Goal: Book appointment/travel/reservation

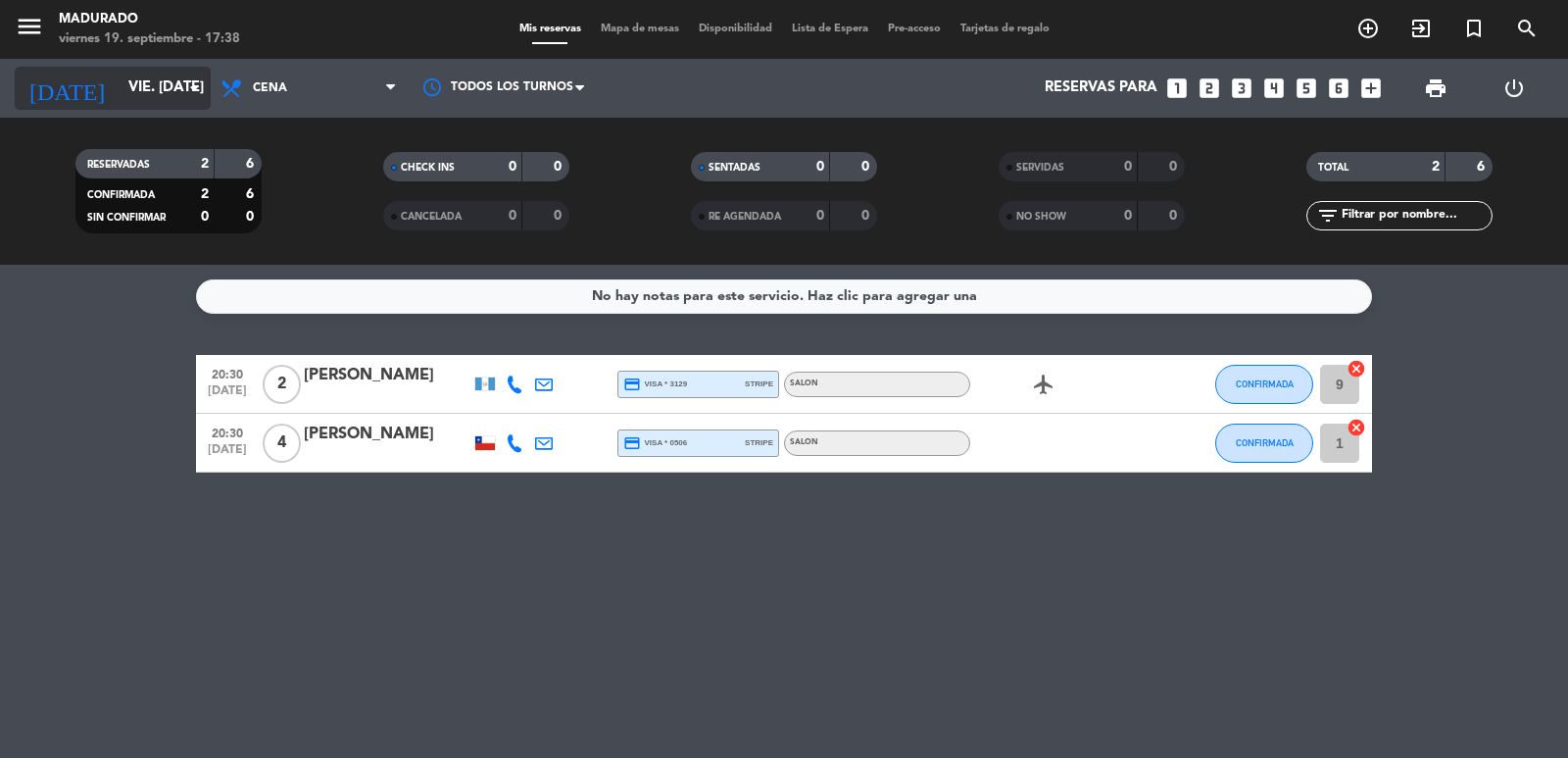
click at [172, 98] on input "vie. [DATE]" at bounding box center [212, 88] width 189 height 38
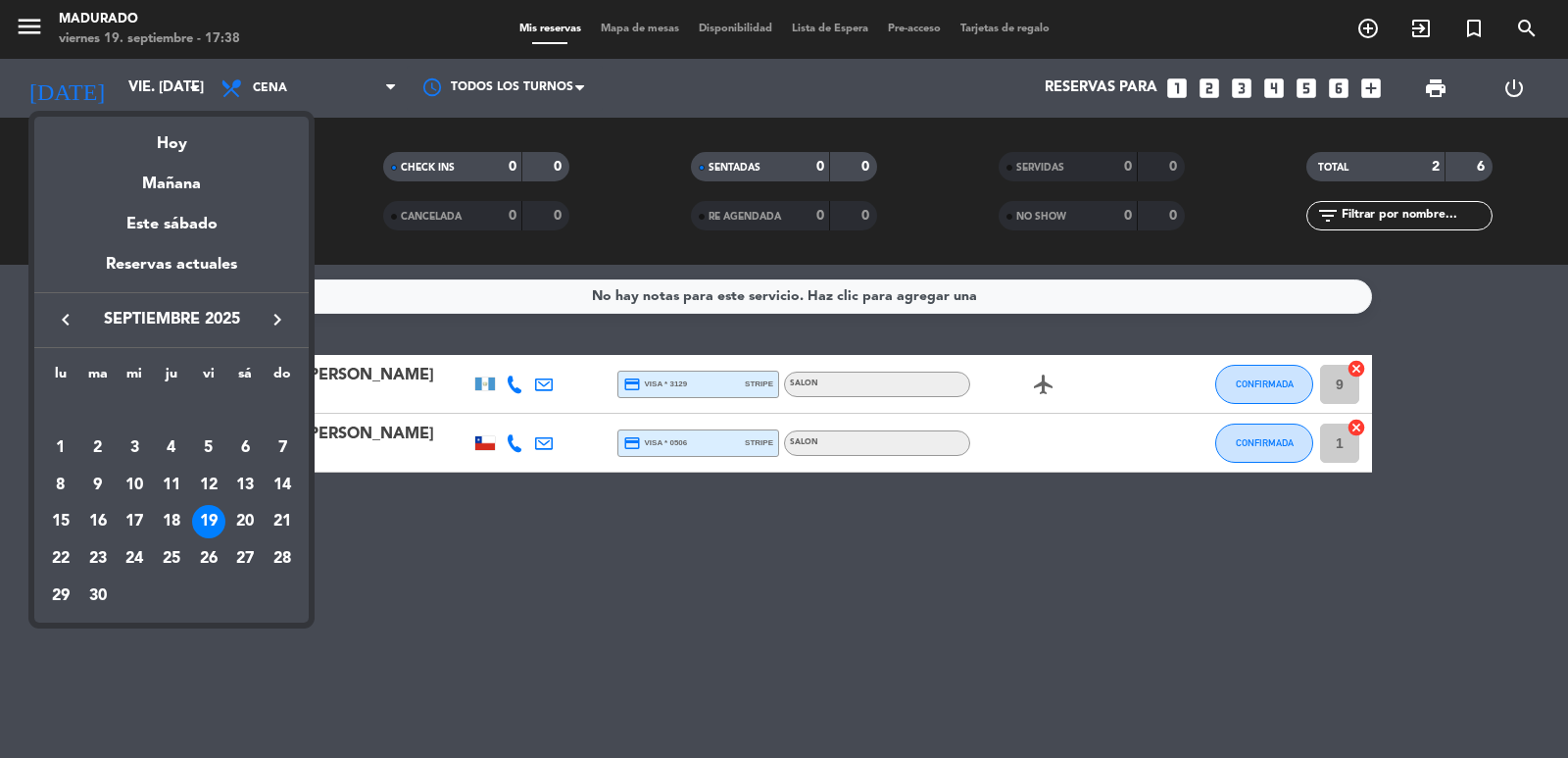
click at [246, 522] on div "20" at bounding box center [245, 522] width 34 height 34
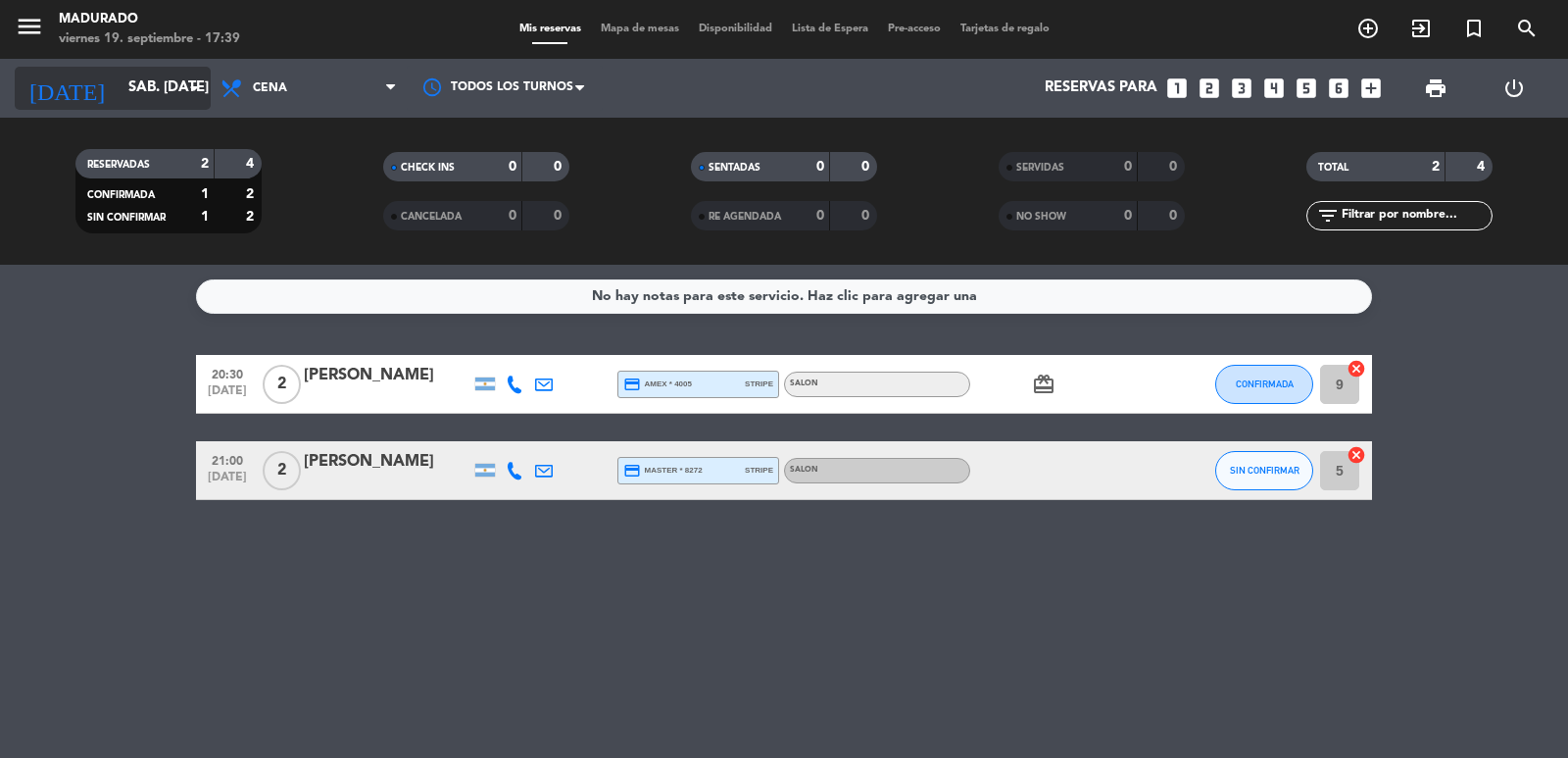
click at [191, 108] on div "[DATE] sáb. [DATE] arrow_drop_down" at bounding box center [113, 88] width 196 height 43
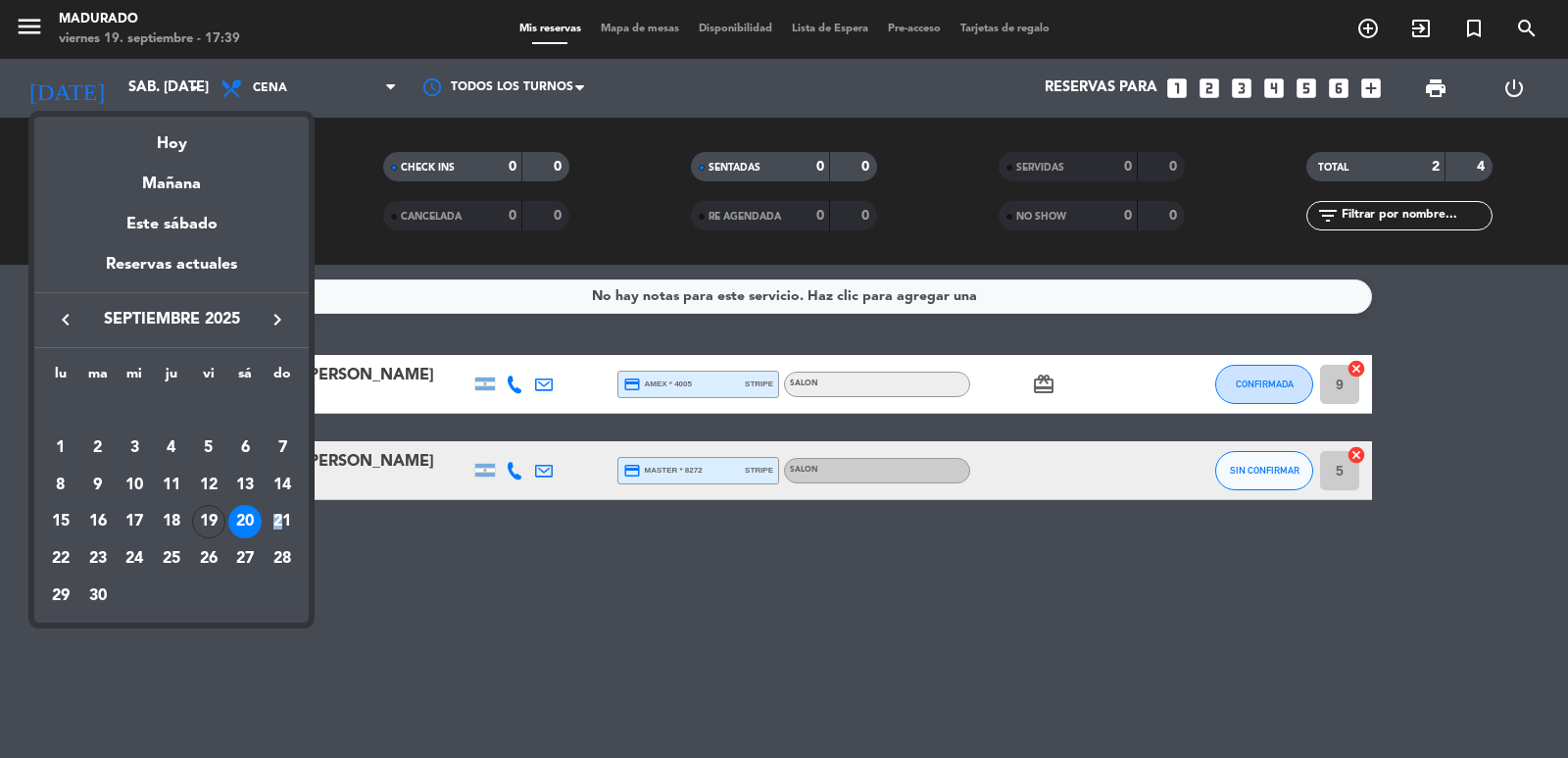
click at [279, 523] on div "21" at bounding box center [283, 522] width 34 height 34
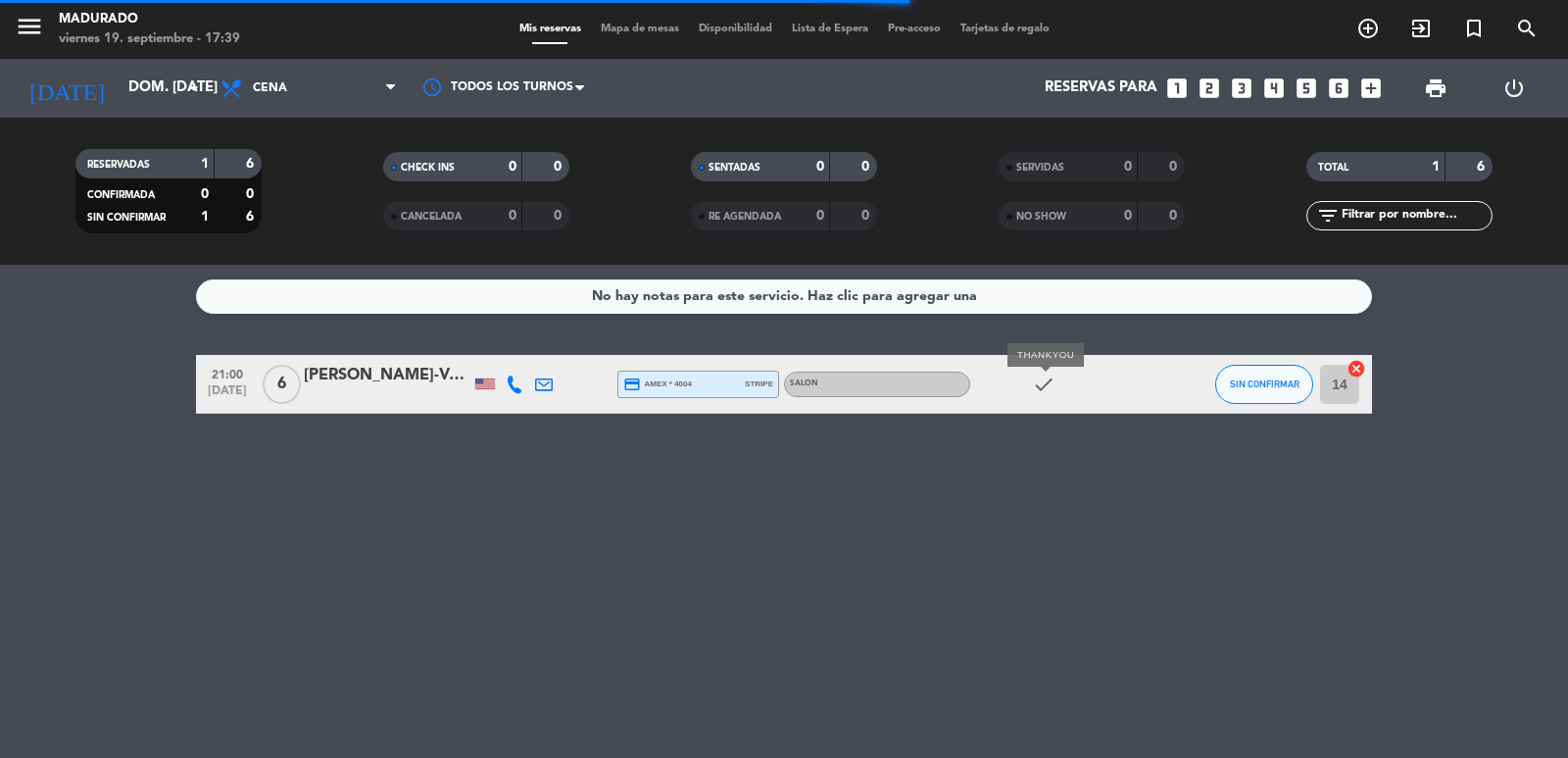
click at [1033, 381] on icon "check" at bounding box center [1043, 384] width 24 height 24
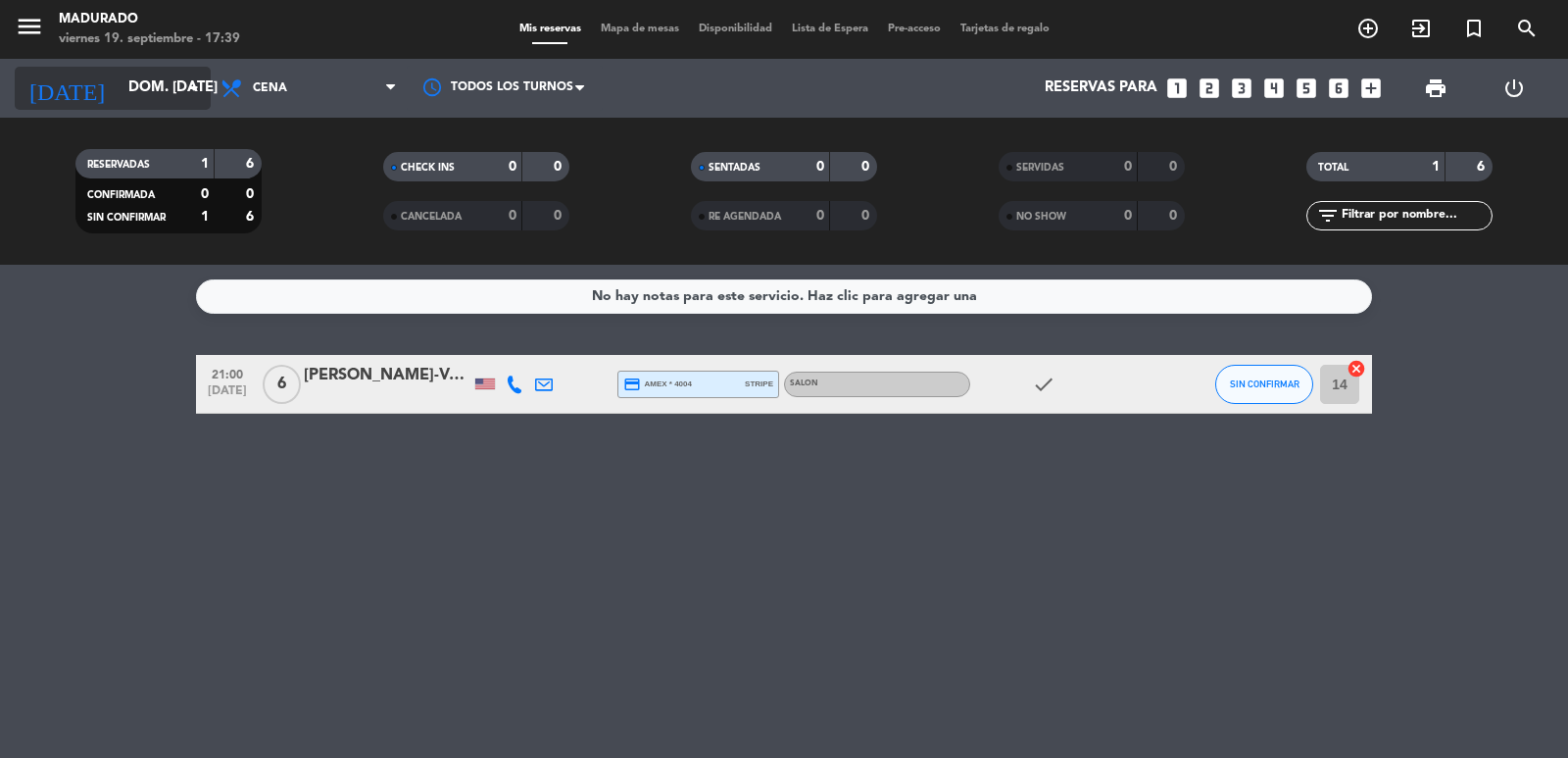
click at [170, 98] on input "dom. [DATE]" at bounding box center [212, 88] width 189 height 38
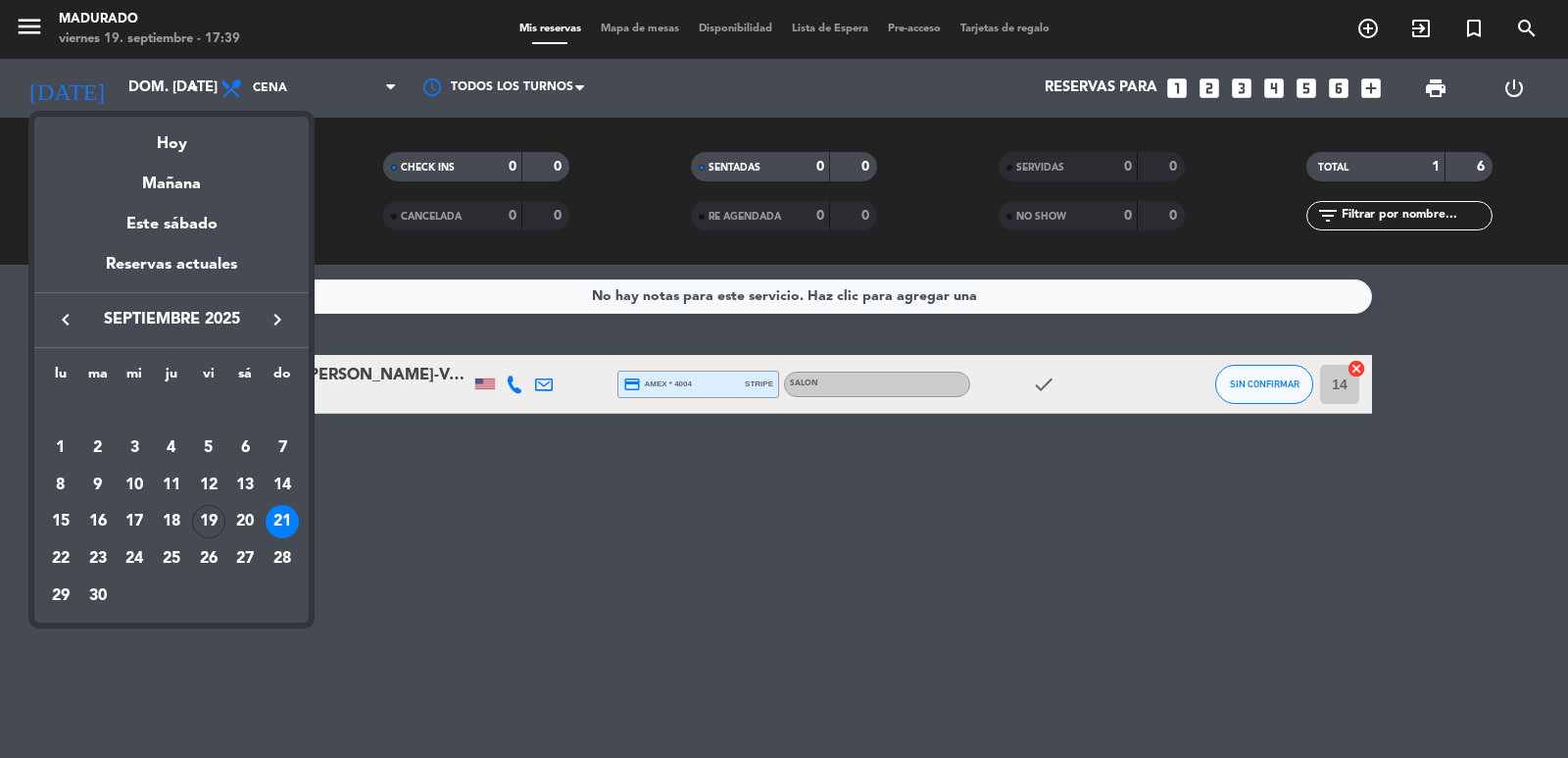
click at [246, 520] on div "20" at bounding box center [245, 522] width 34 height 34
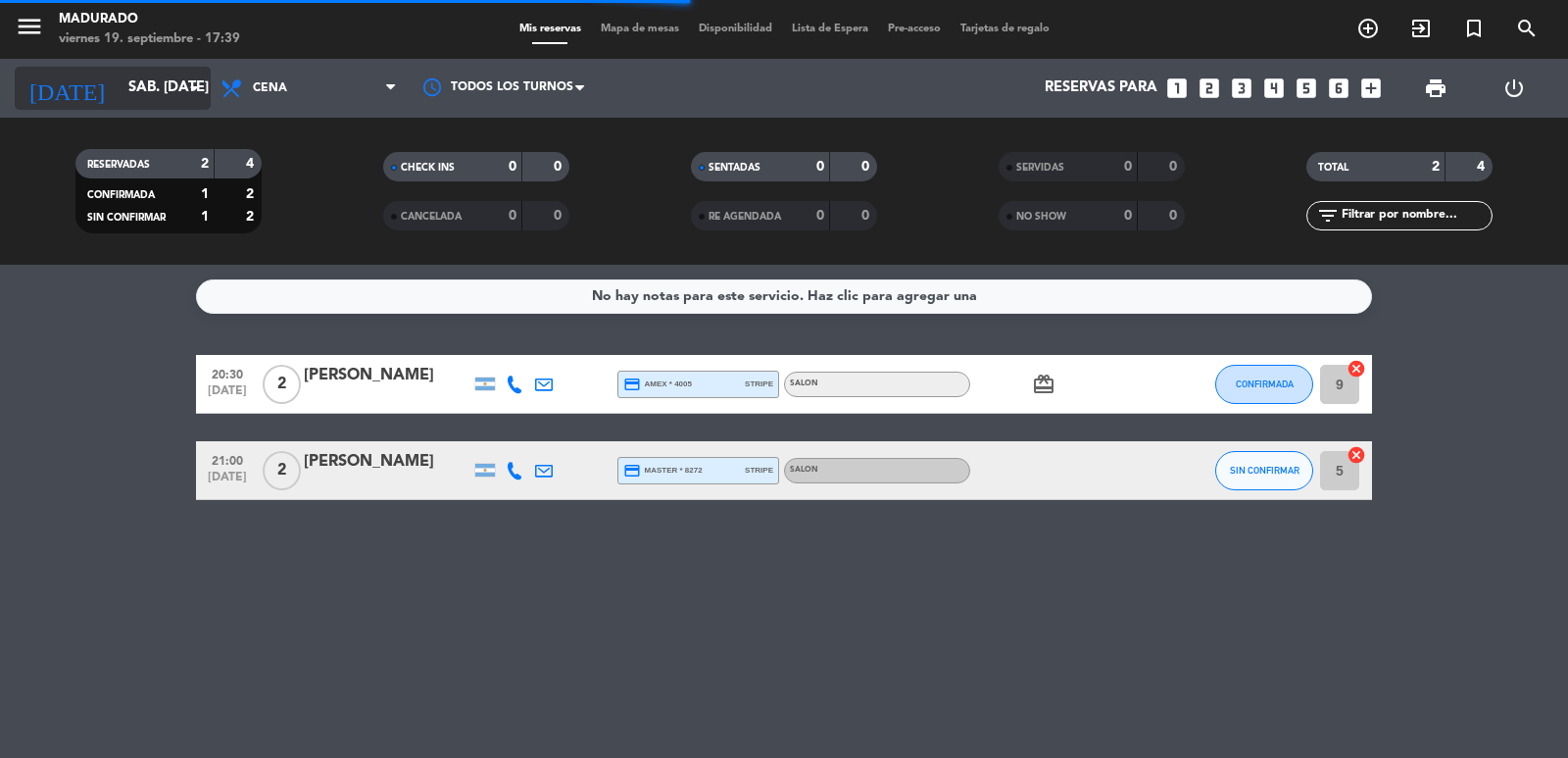
click at [126, 100] on input "sáb. [DATE]" at bounding box center [212, 88] width 189 height 38
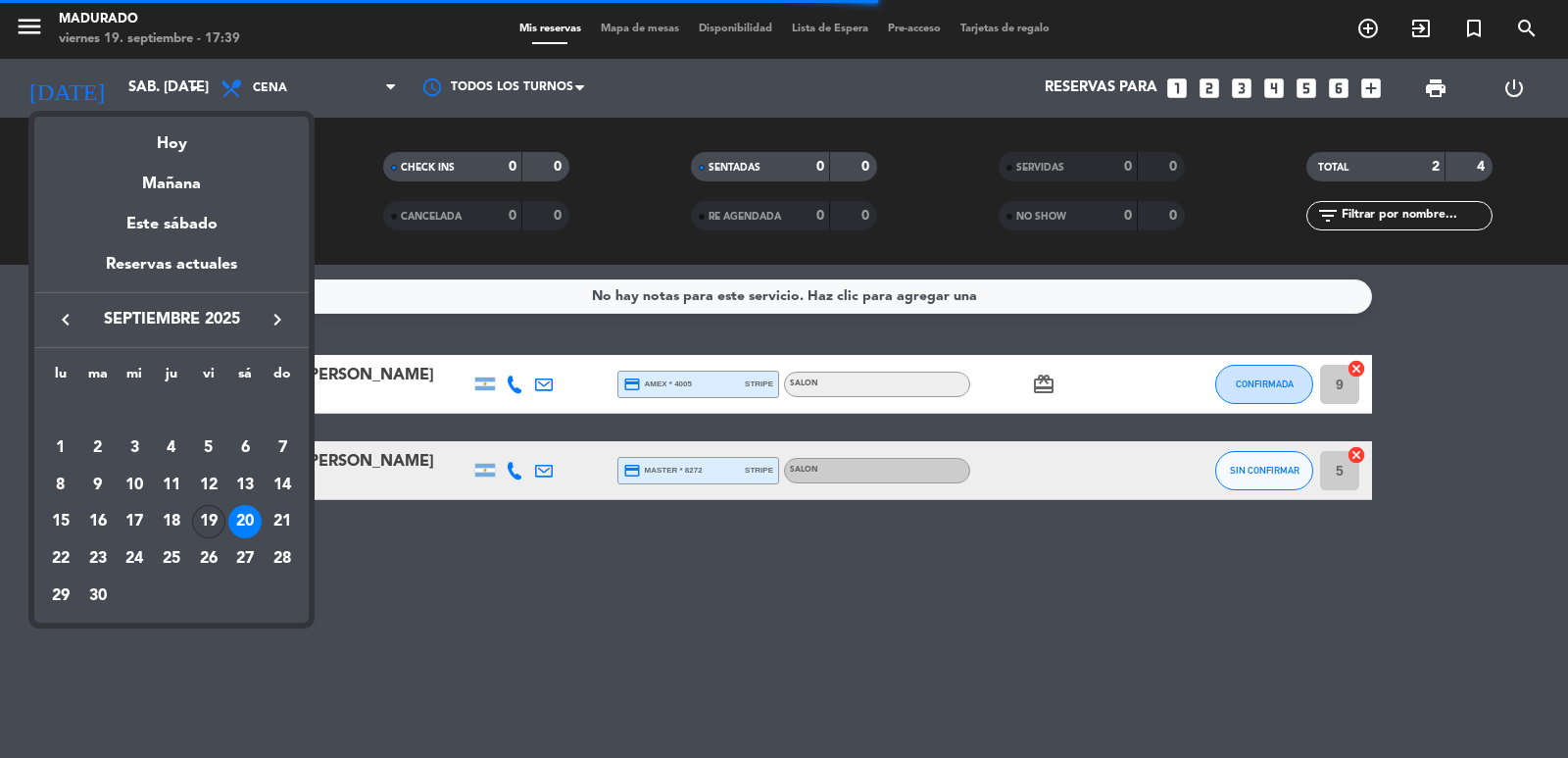
click at [197, 511] on div "19" at bounding box center [208, 522] width 34 height 34
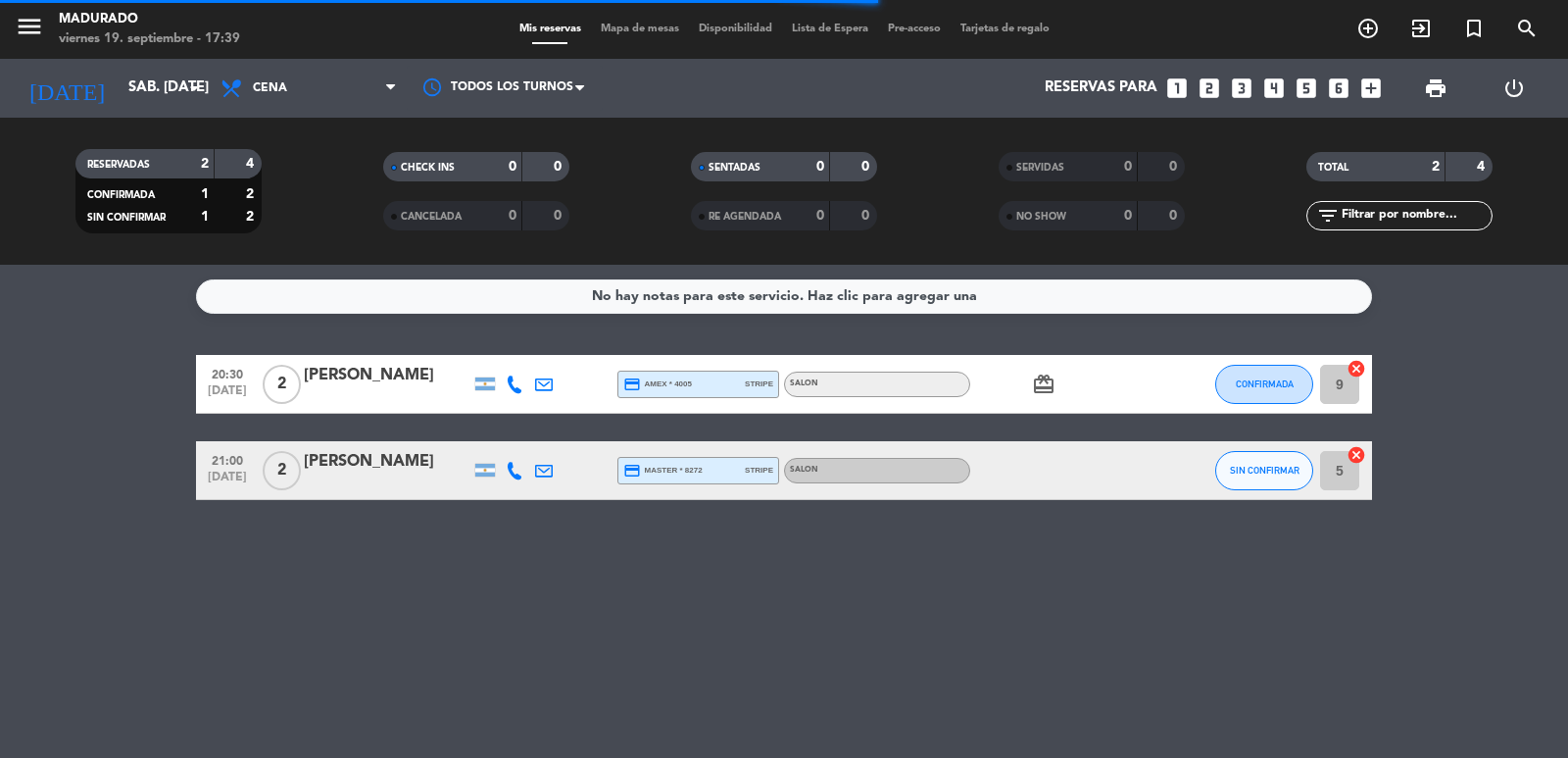
type input "vie. [DATE]"
click at [138, 0] on div "menu Madurado viernes 19. septiembre - 17:39 Mis reservas Mapa de mesas Disponi…" at bounding box center [784, 29] width 1568 height 58
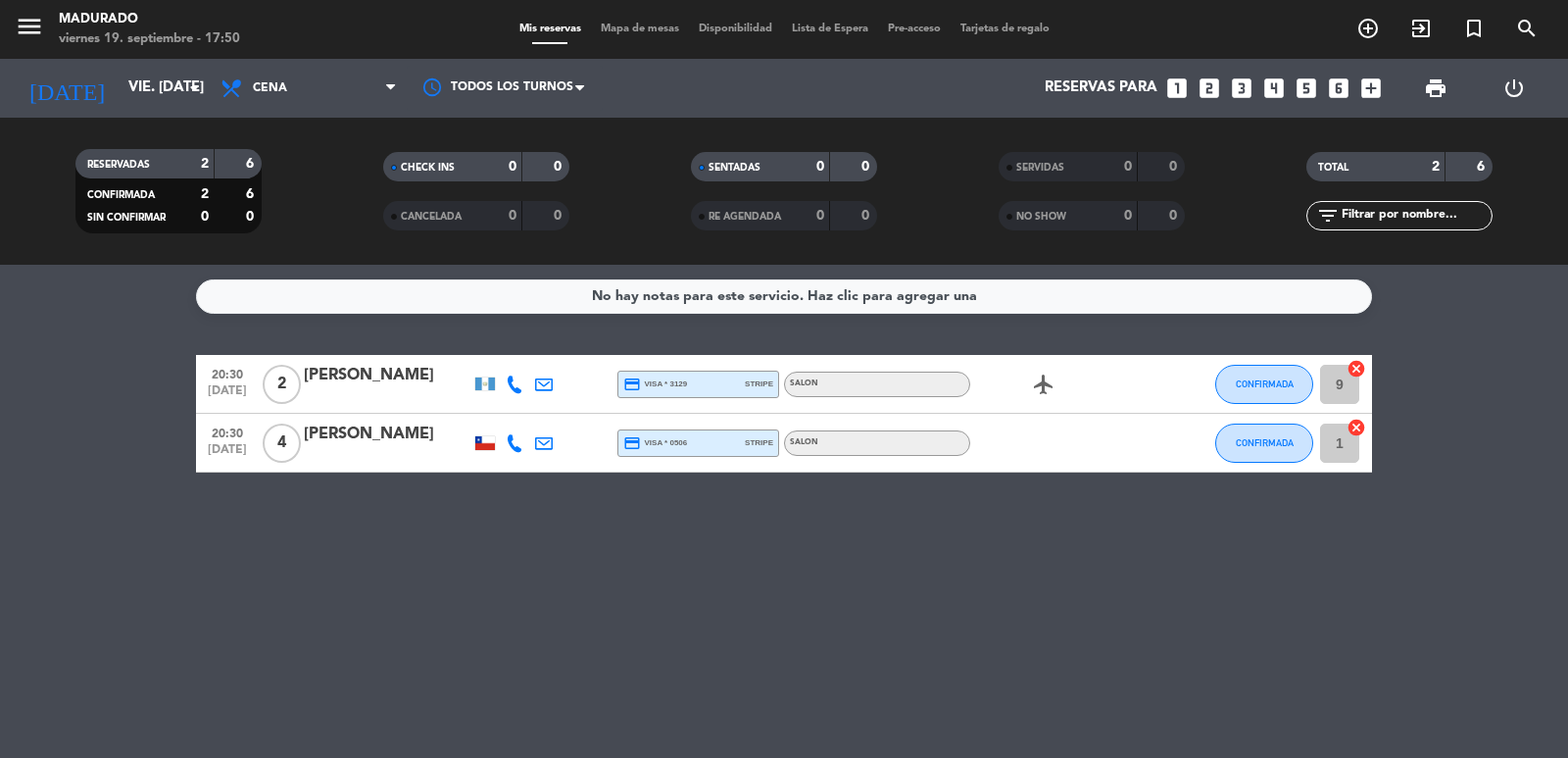
click at [1248, 85] on icon "looks_3" at bounding box center [1241, 88] width 26 height 26
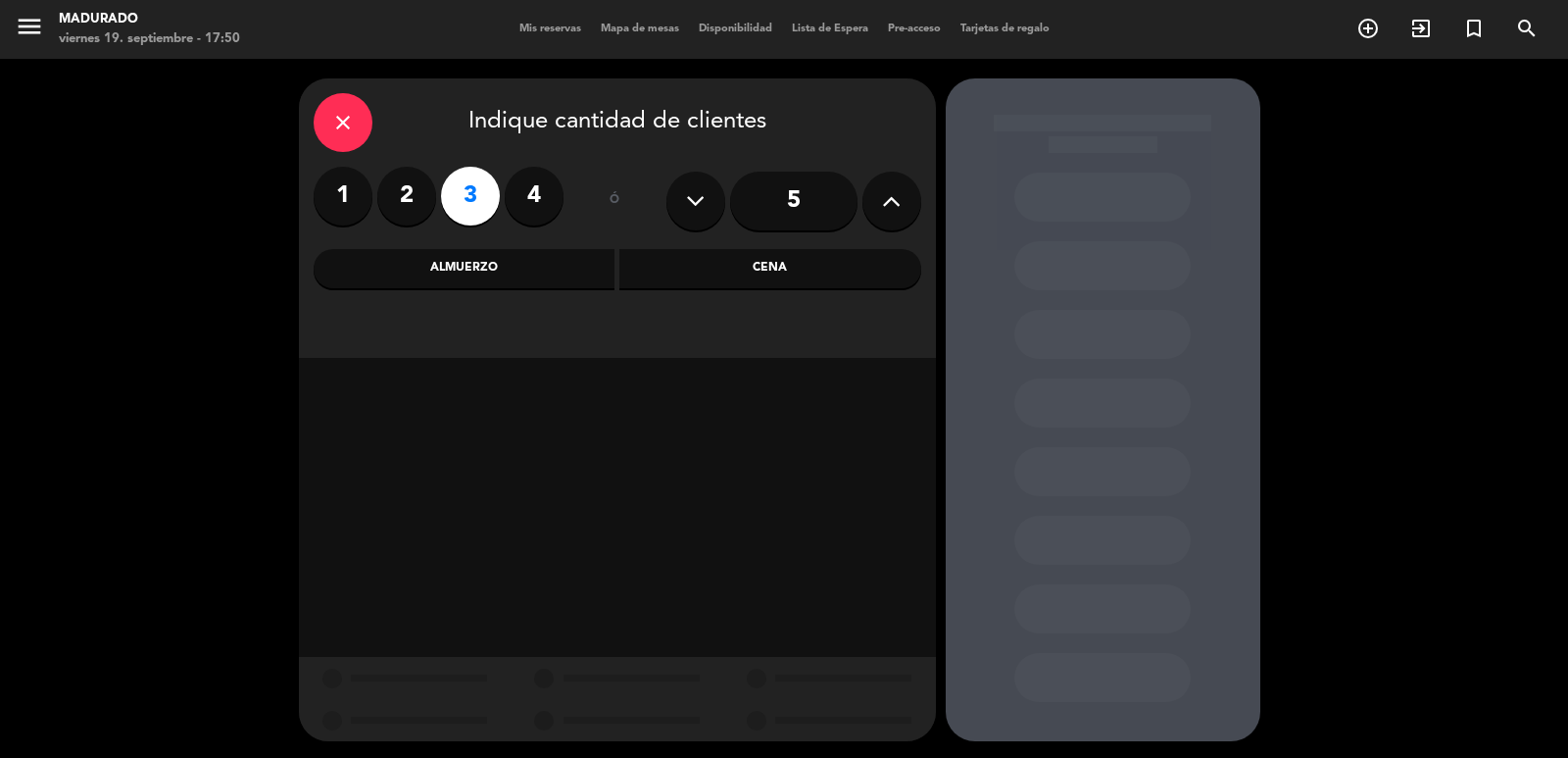
click at [799, 256] on div "Cena" at bounding box center [770, 269] width 301 height 40
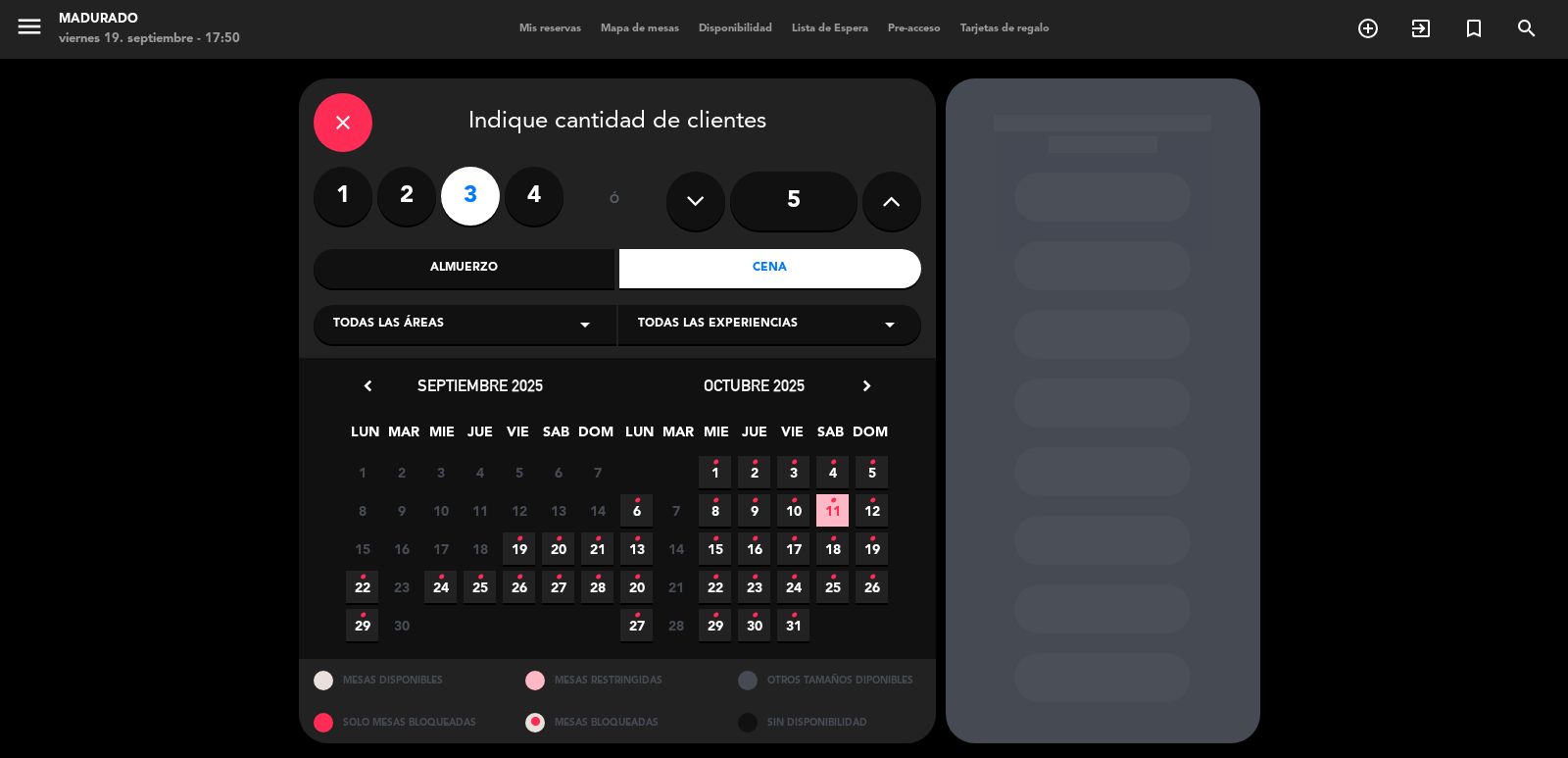
click at [521, 546] on icon "•" at bounding box center [519, 540] width 7 height 32
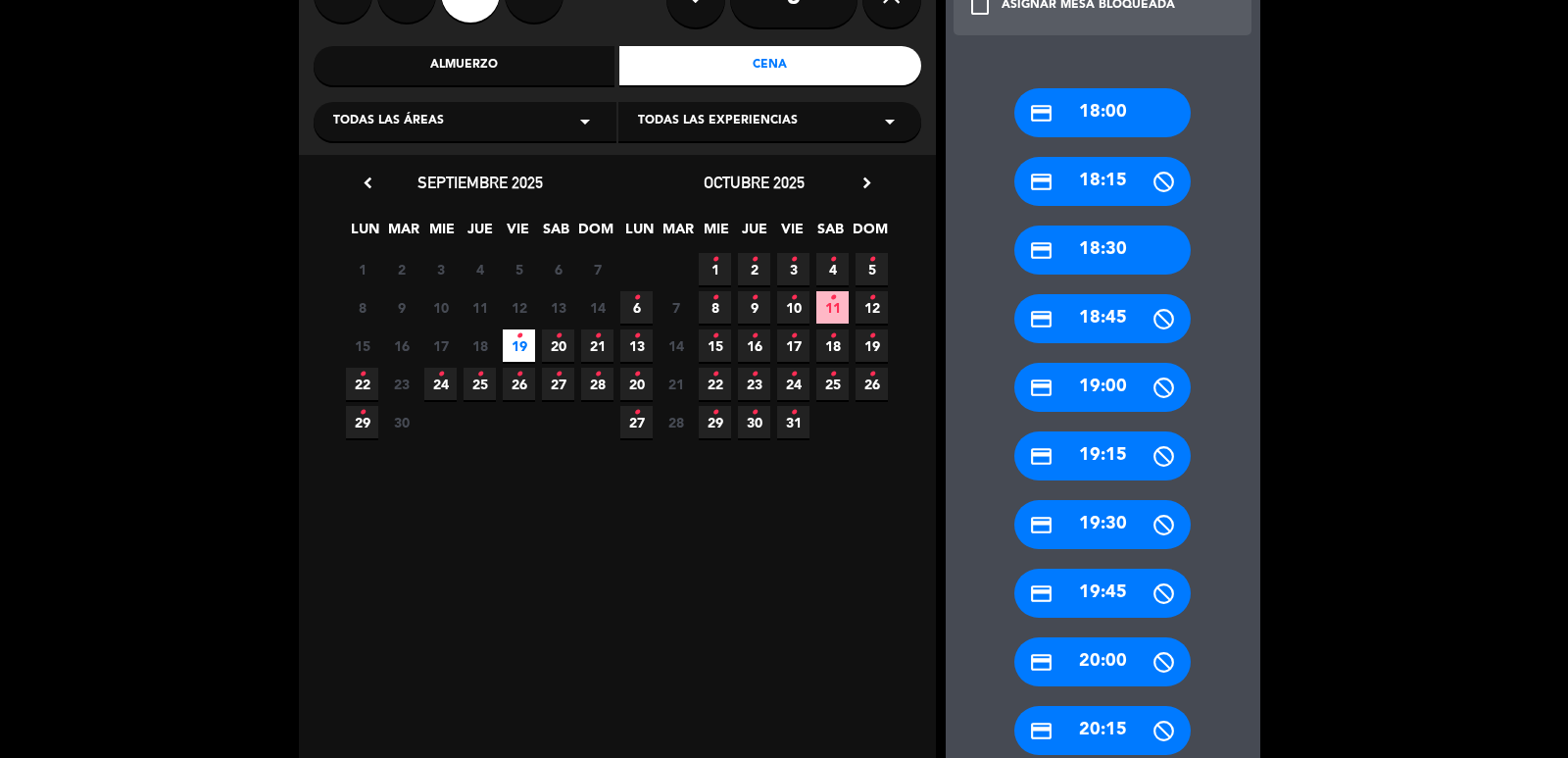
scroll to position [297, 0]
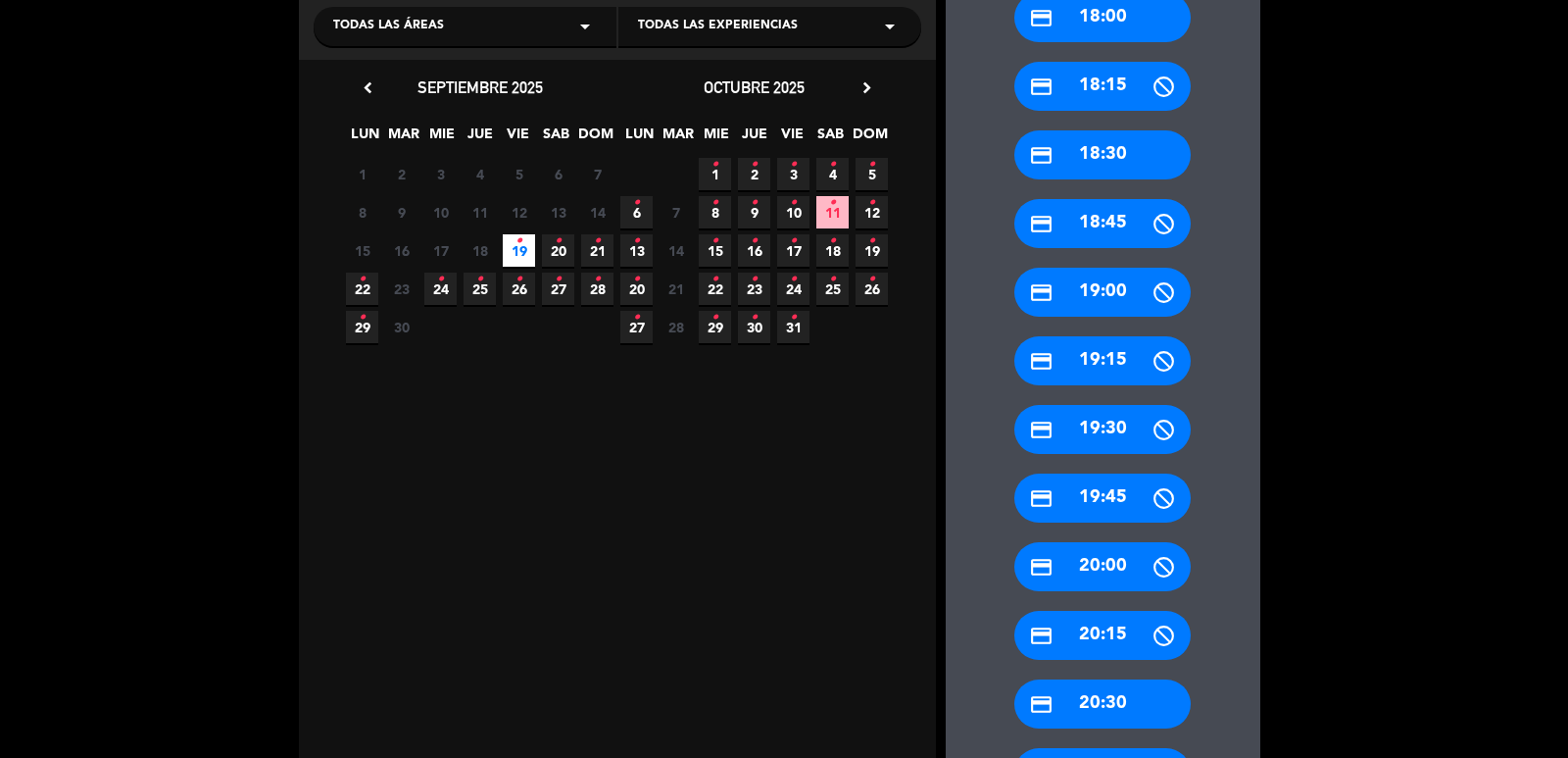
click at [1132, 694] on div "credit_card 20:30" at bounding box center [1102, 704] width 176 height 49
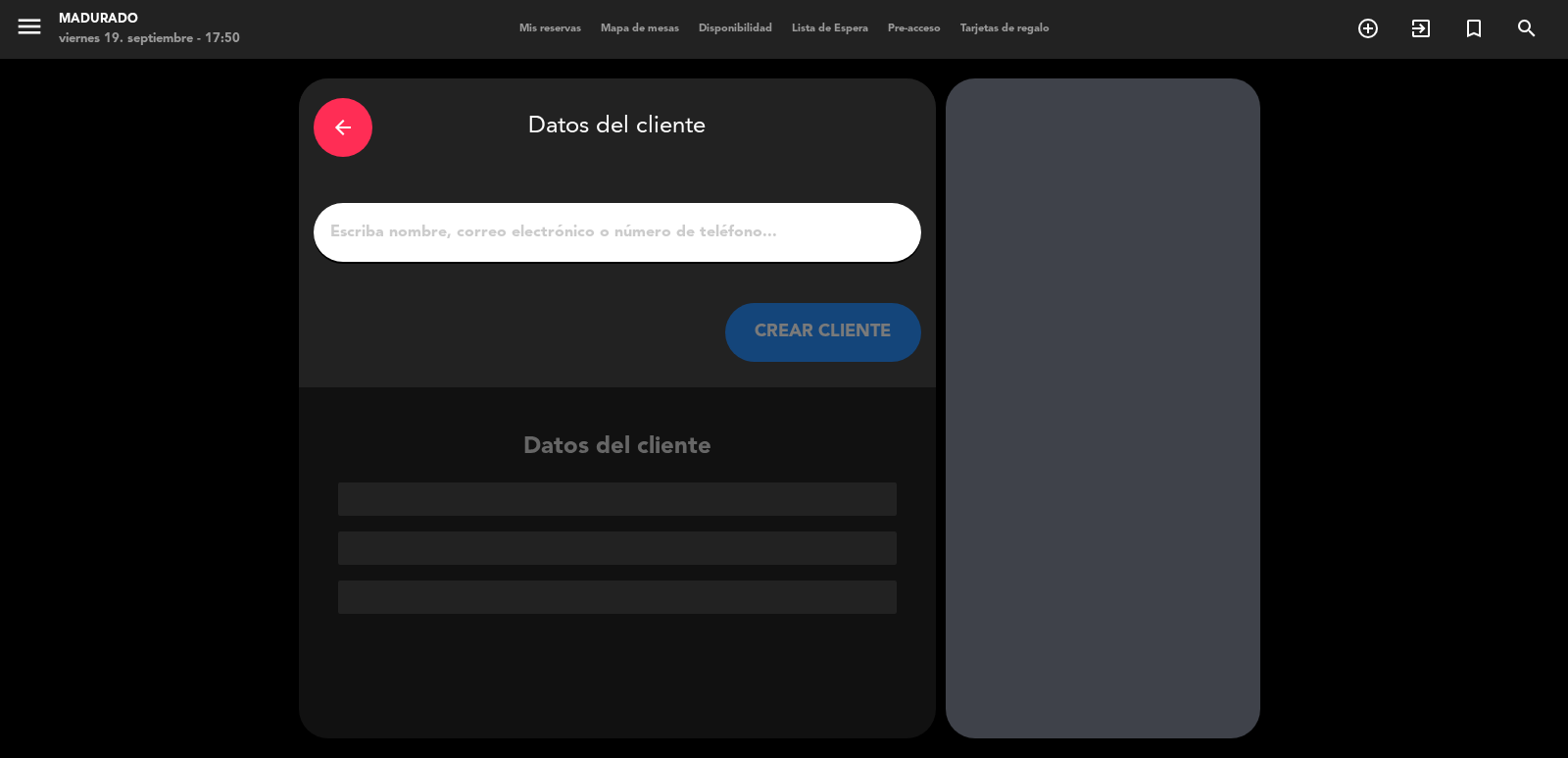
click at [440, 218] on input "1" at bounding box center [617, 232] width 578 height 28
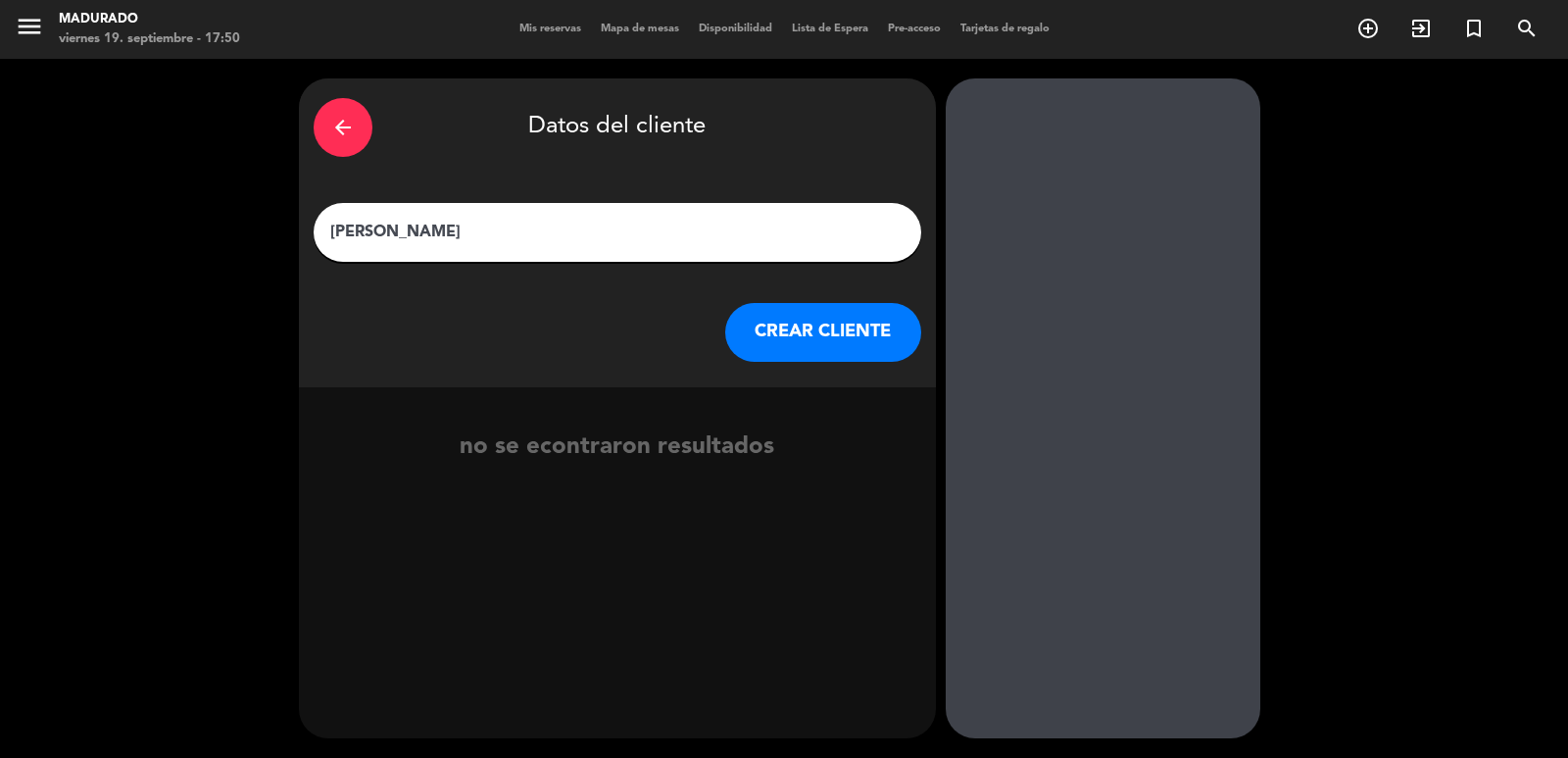
type input "[PERSON_NAME]"
click at [829, 344] on button "CREAR CLIENTE" at bounding box center [823, 331] width 196 height 58
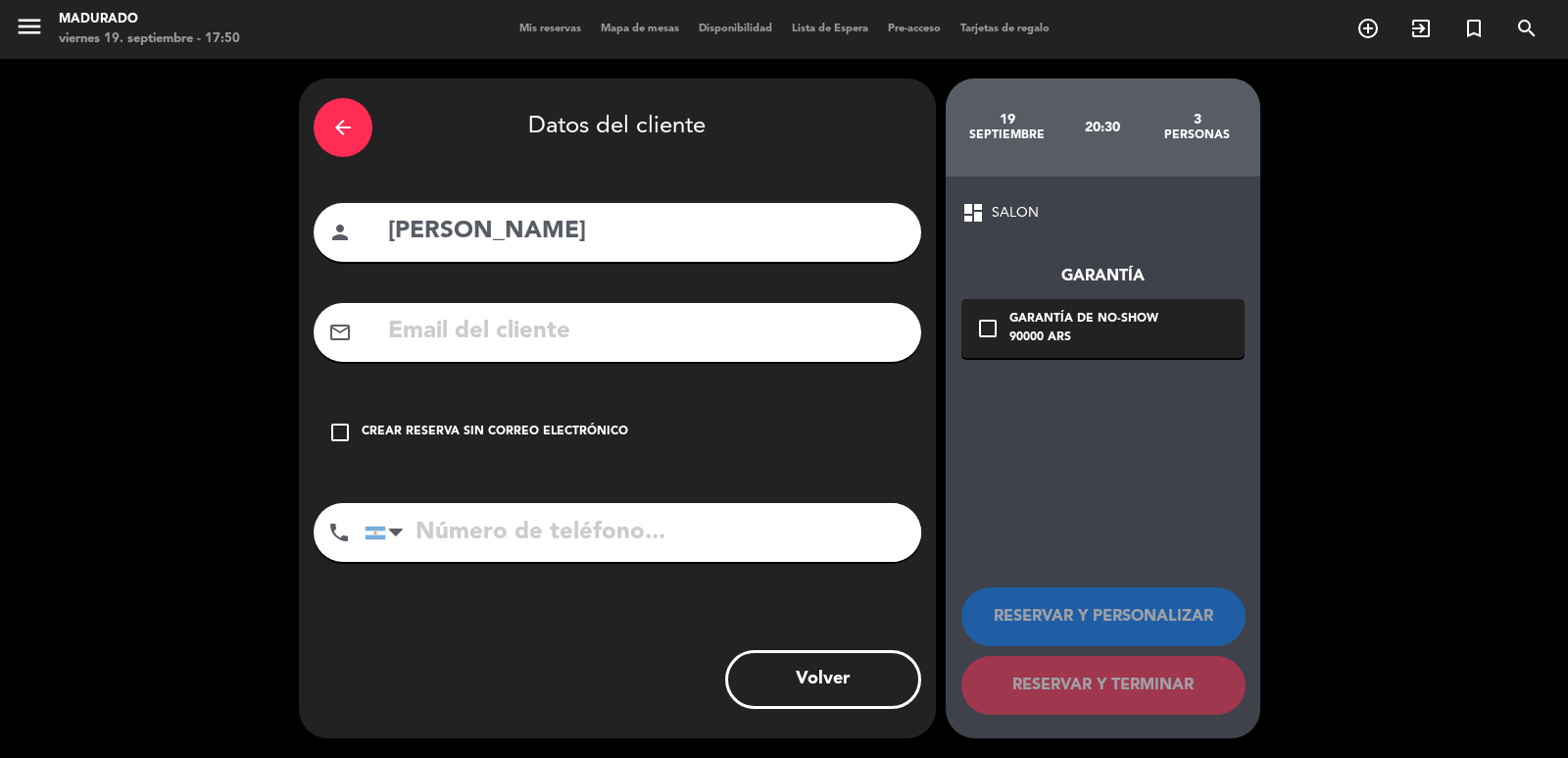
click at [591, 346] on input "text" at bounding box center [646, 331] width 521 height 41
paste input "[EMAIL_ADDRESS][DOMAIN_NAME]"
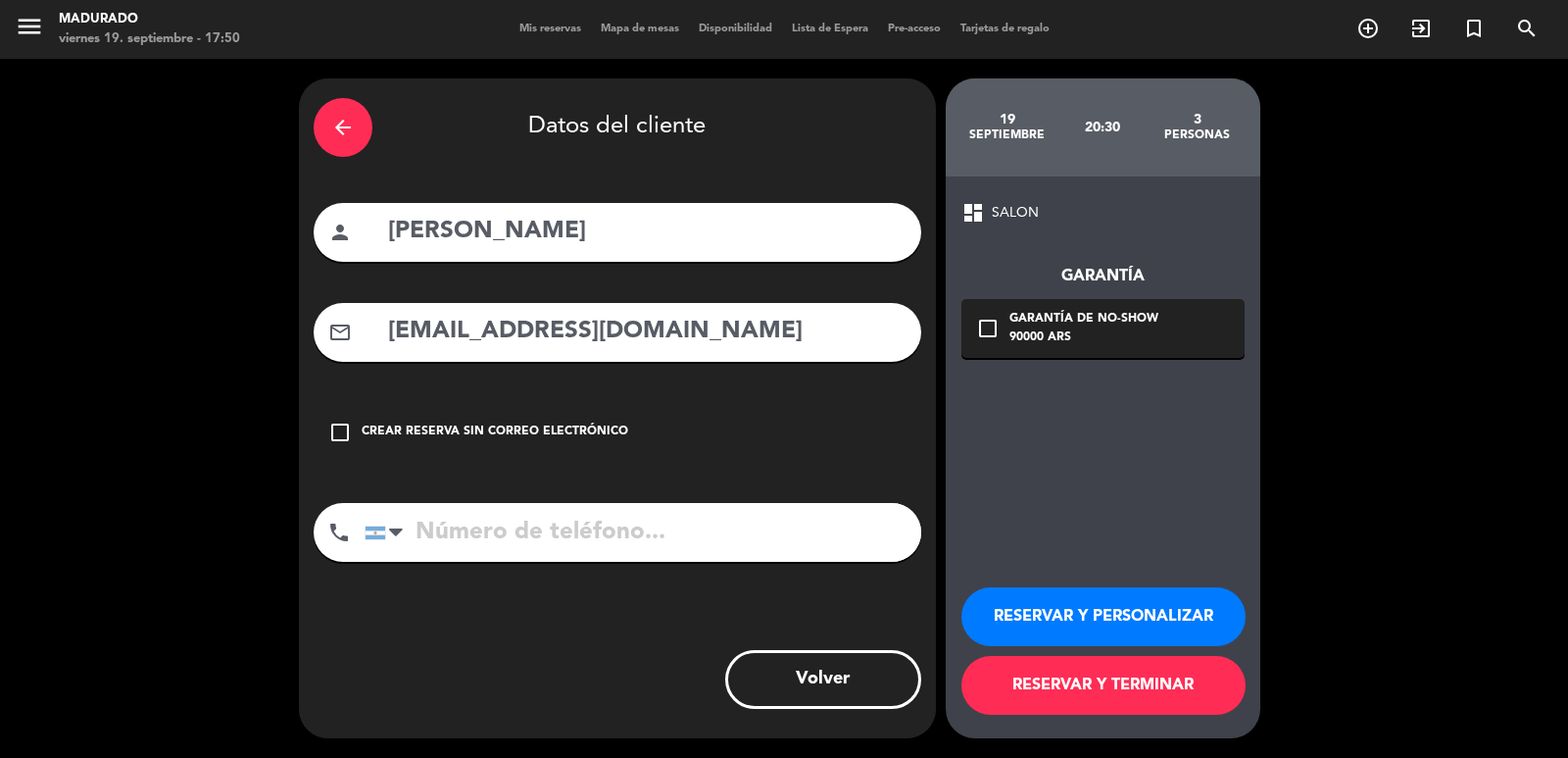
type input "[EMAIL_ADDRESS][DOMAIN_NAME]"
click at [1108, 318] on div "Garantía de no-show" at bounding box center [1083, 319] width 149 height 20
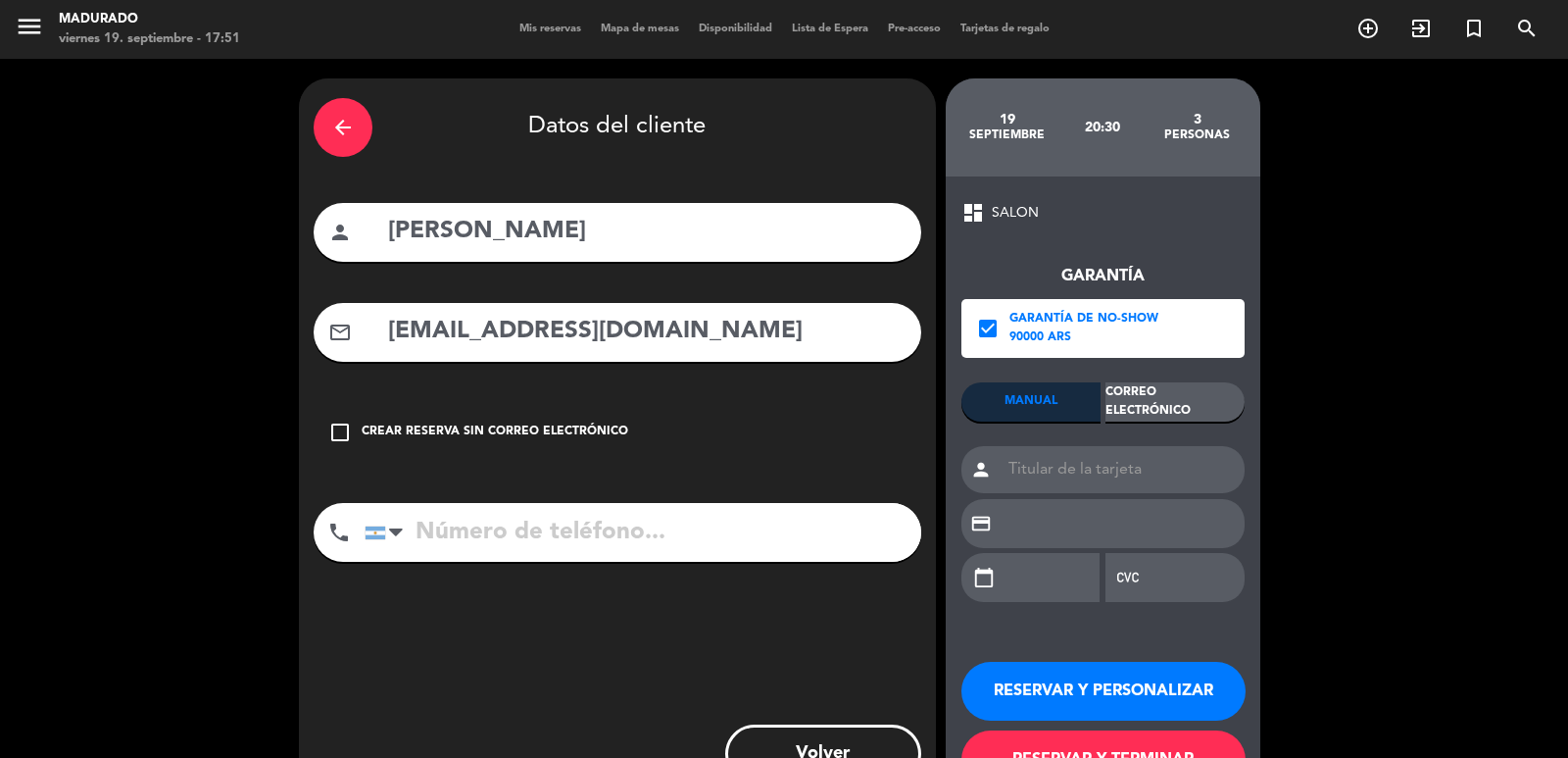
click at [1168, 405] on div "Correo Electrónico" at bounding box center [1175, 402] width 139 height 40
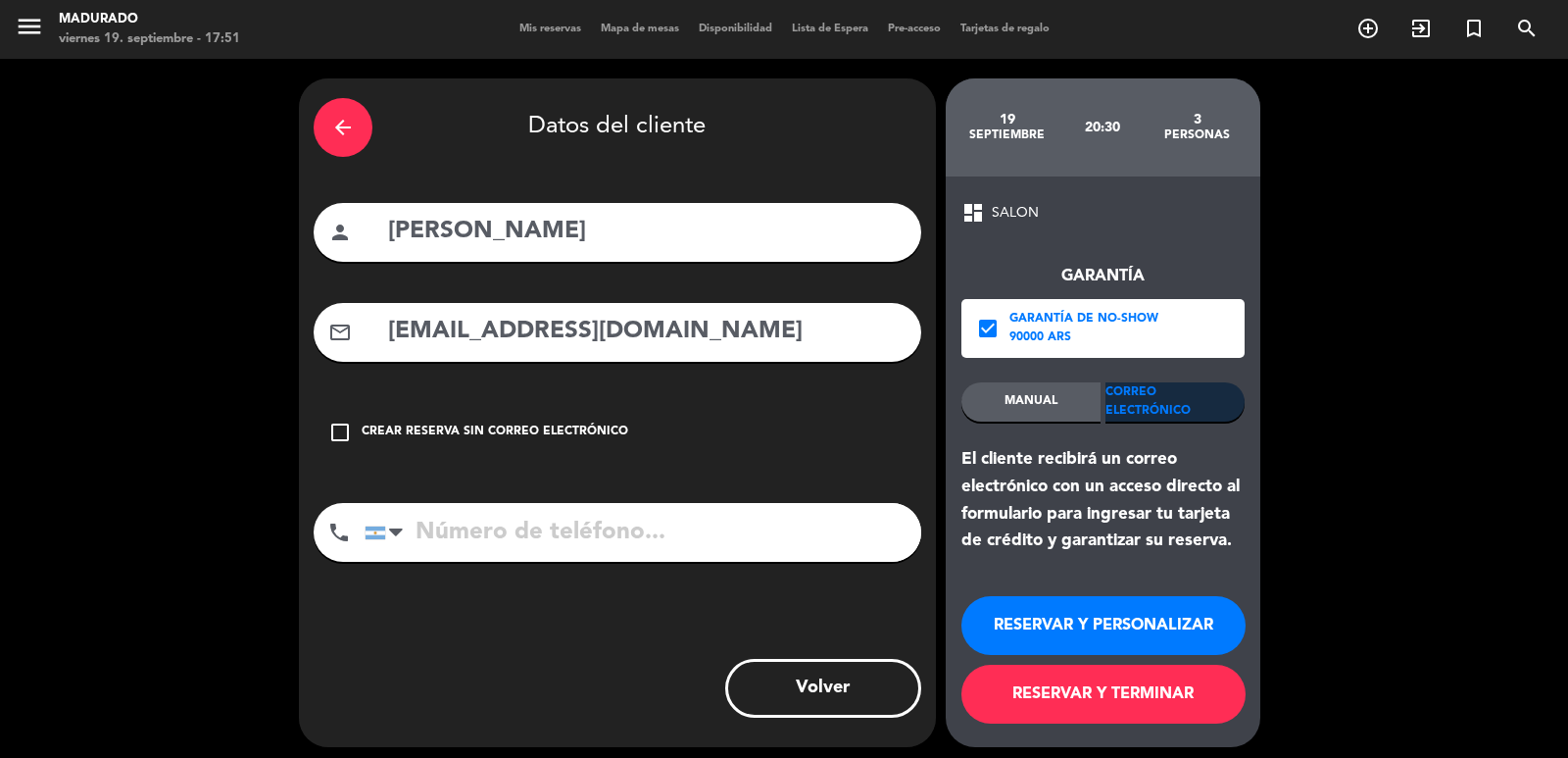
click at [570, 558] on input "tel" at bounding box center [642, 532] width 556 height 58
paste input "[PHONE_NUMBER]"
type input "[PHONE_NUMBER]"
click at [1143, 694] on button "RESERVAR Y TERMINAR" at bounding box center [1104, 693] width 285 height 58
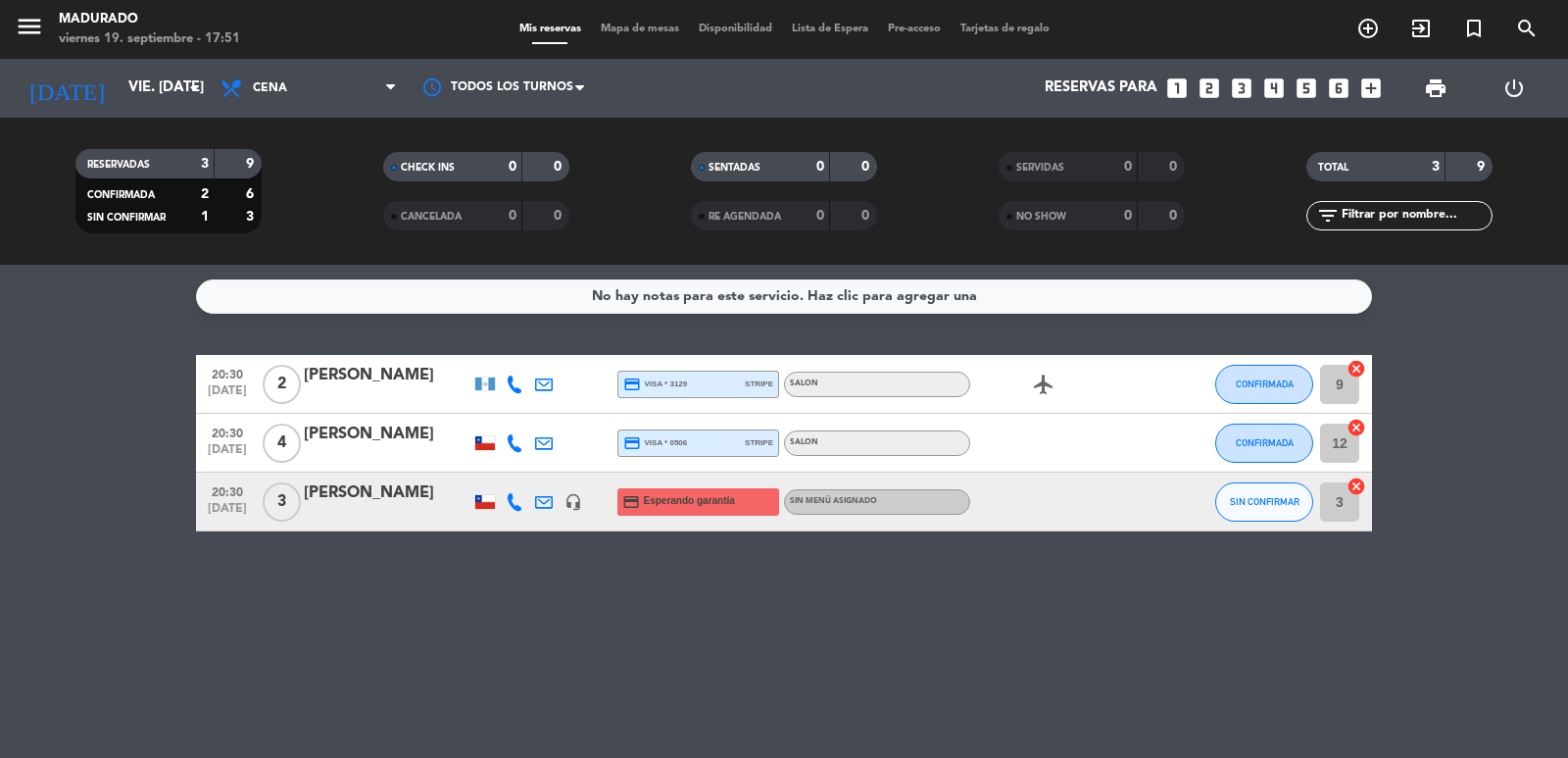
click at [1355, 374] on icon "cancel" at bounding box center [1356, 369] width 20 height 20
click at [1358, 423] on icon "cancel" at bounding box center [1356, 427] width 20 height 20
click at [1362, 493] on icon "cancel" at bounding box center [1356, 486] width 20 height 20
click at [1350, 438] on icon "border_all" at bounding box center [1343, 443] width 24 height 24
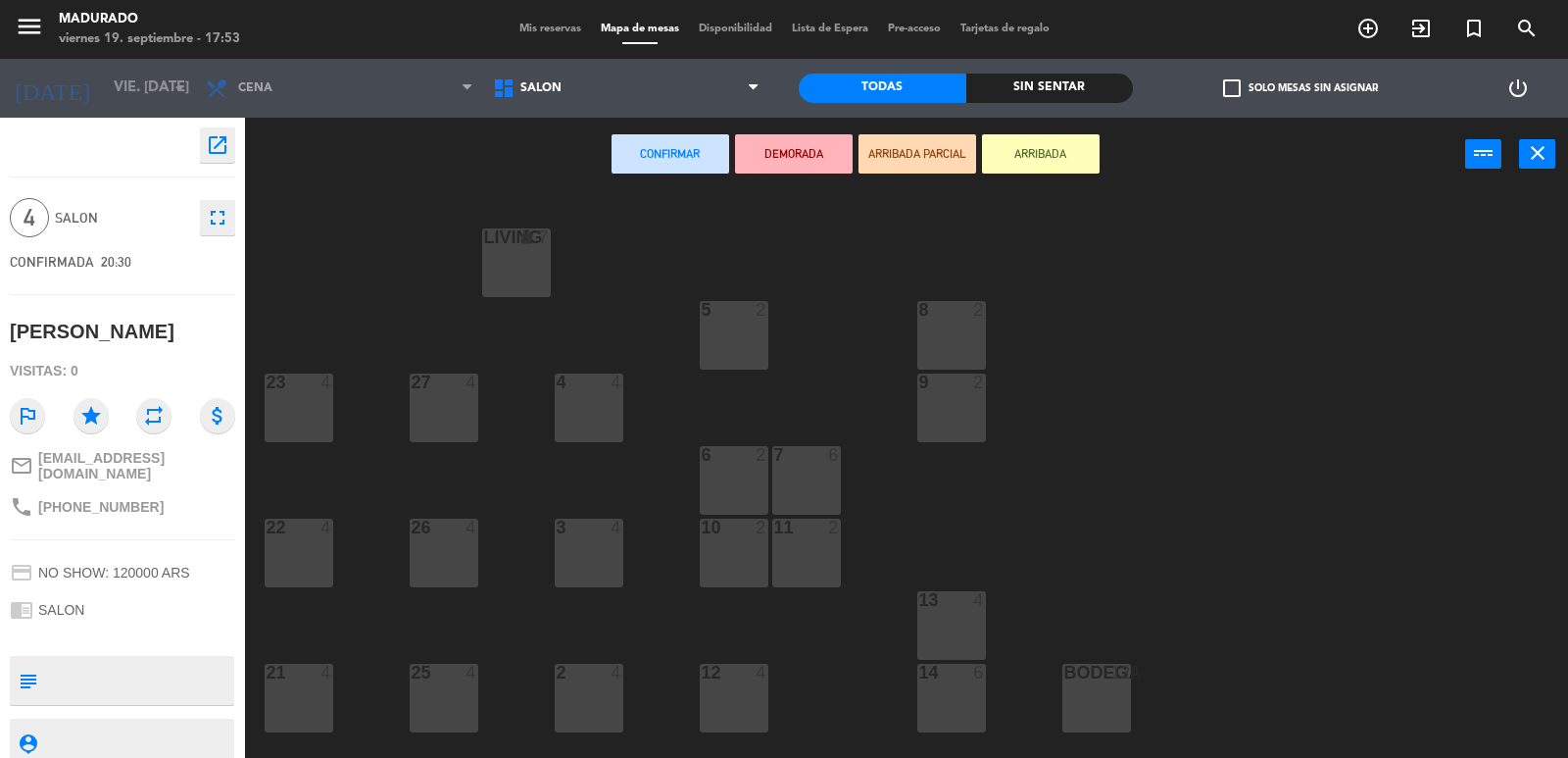
click at [597, 680] on div at bounding box center [588, 672] width 33 height 18
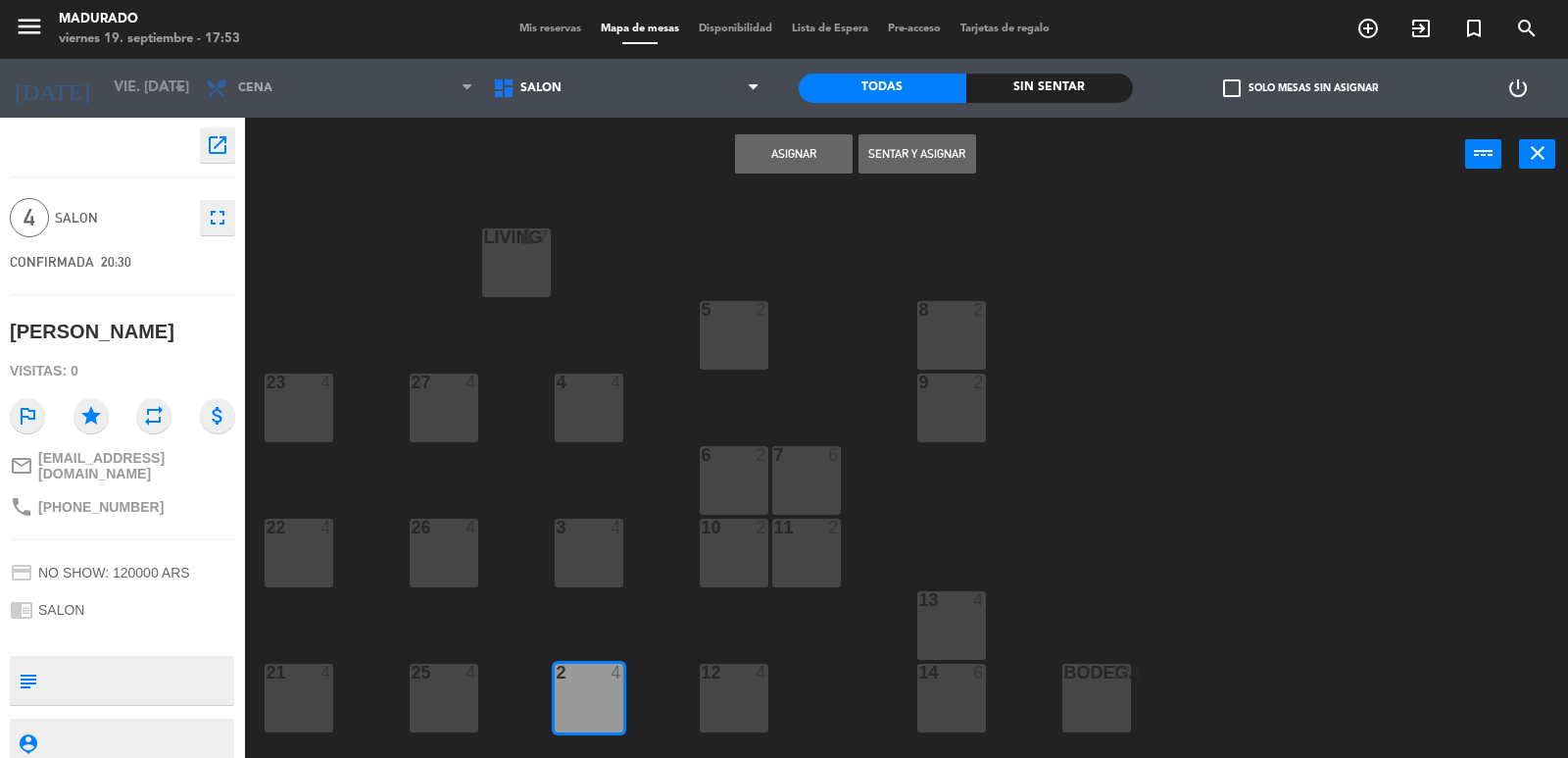
click at [797, 146] on button "Asignar" at bounding box center [793, 154] width 118 height 40
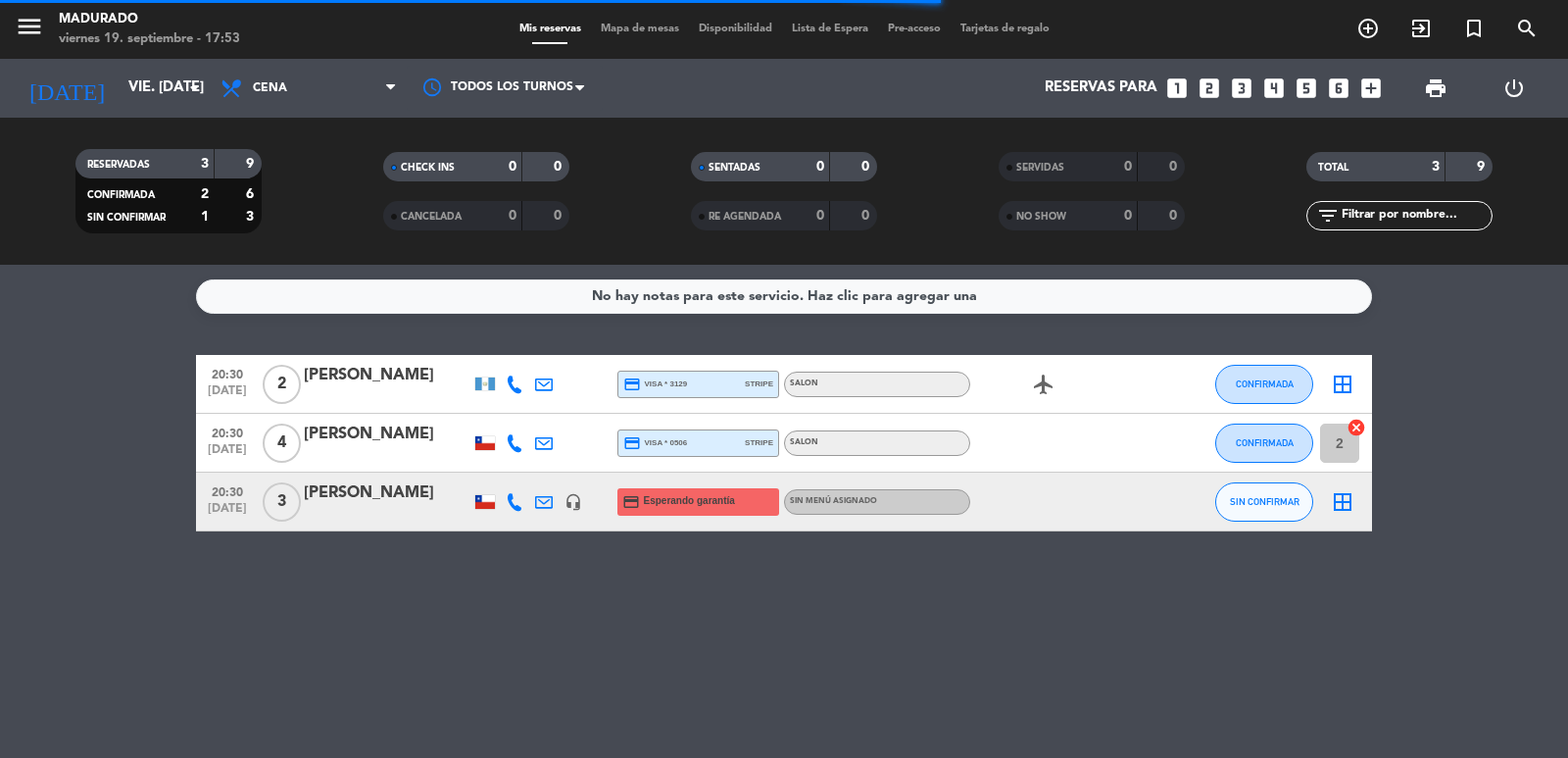
click at [1337, 387] on icon "border_all" at bounding box center [1343, 384] width 24 height 24
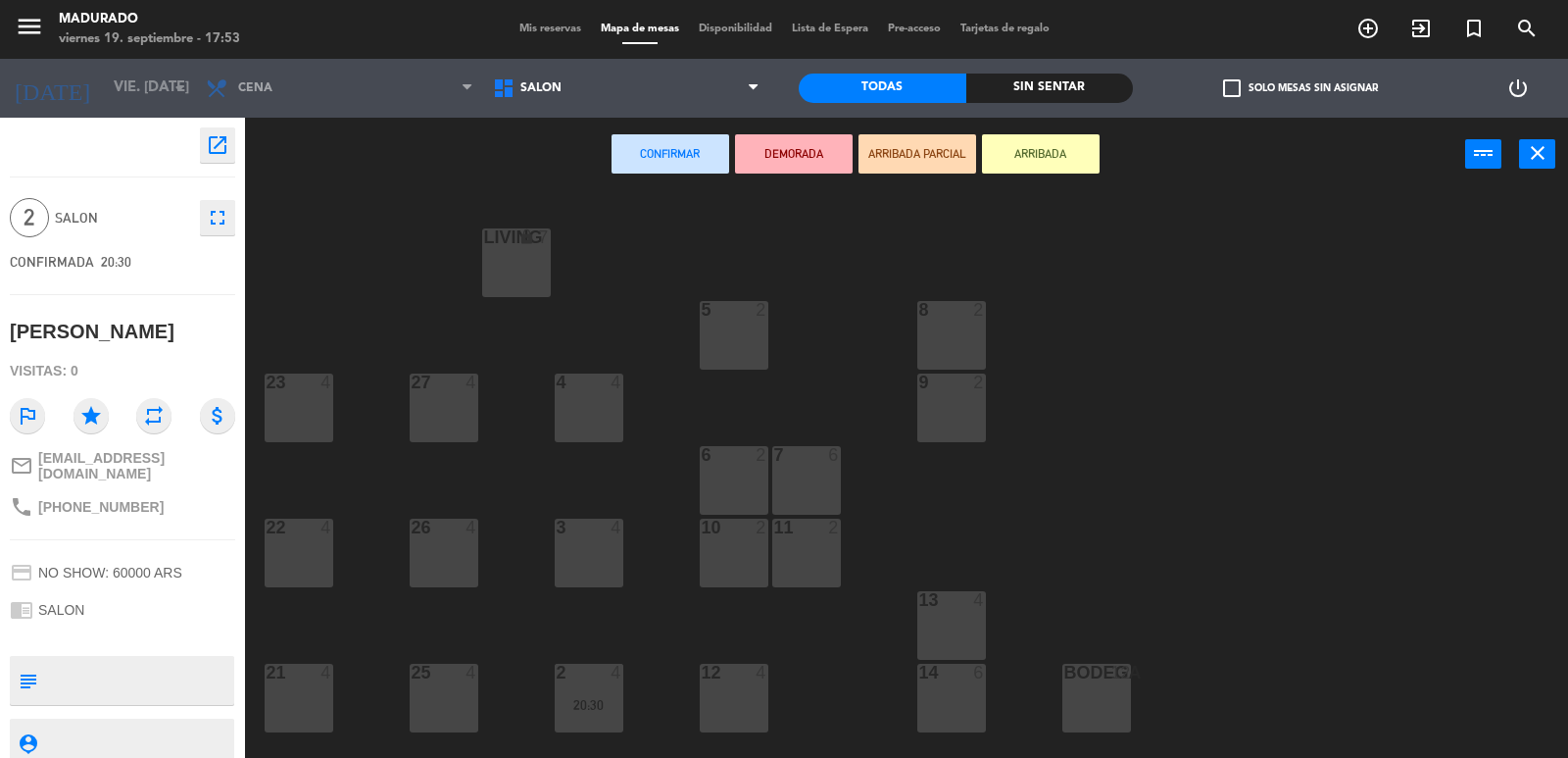
click at [944, 407] on div "9 2" at bounding box center [950, 407] width 68 height 68
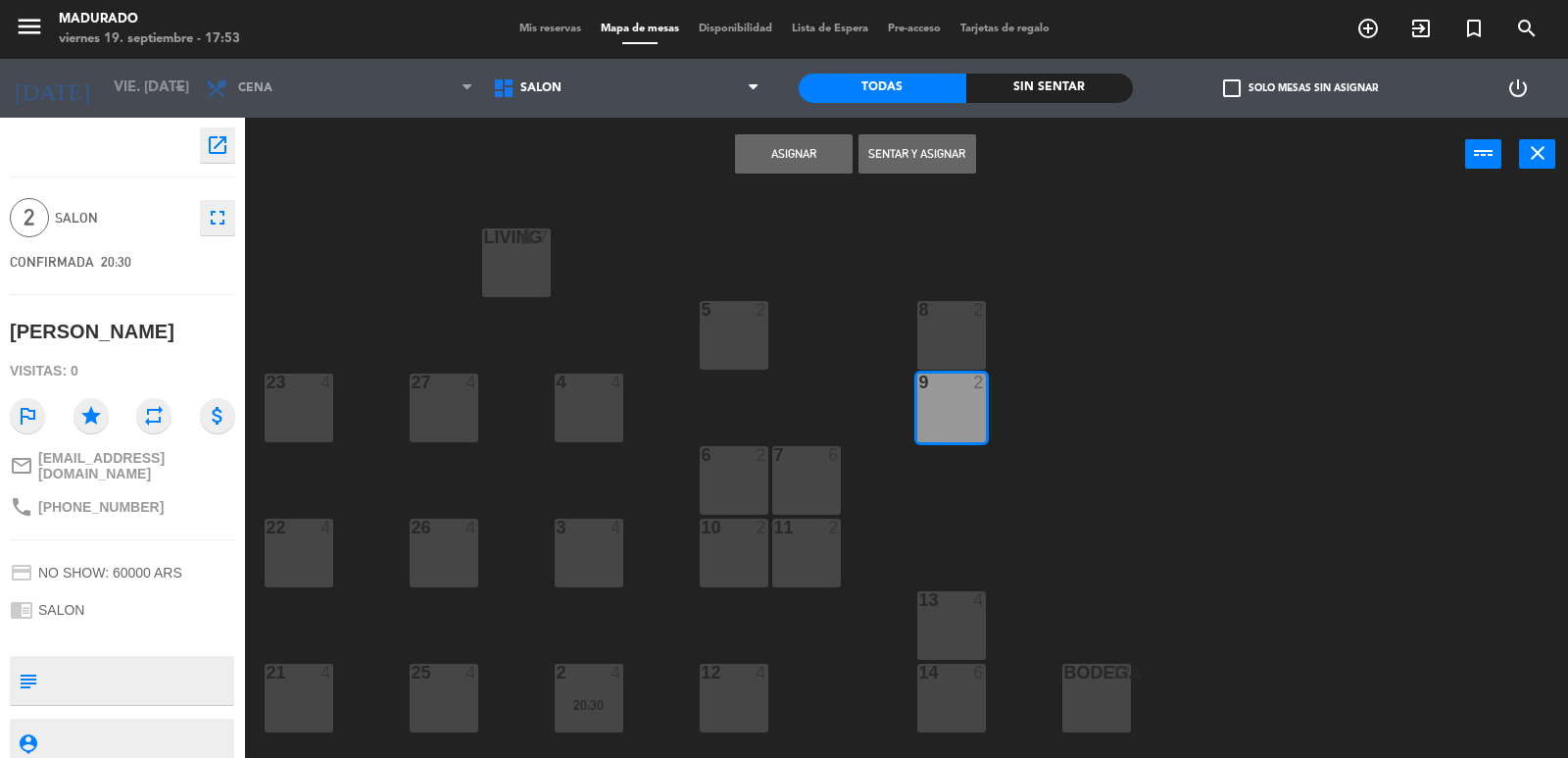
click at [751, 125] on div "Asignar Sentar y Asignar power_input close" at bounding box center [855, 154] width 1220 height 74
click at [759, 140] on button "Asignar" at bounding box center [793, 154] width 118 height 40
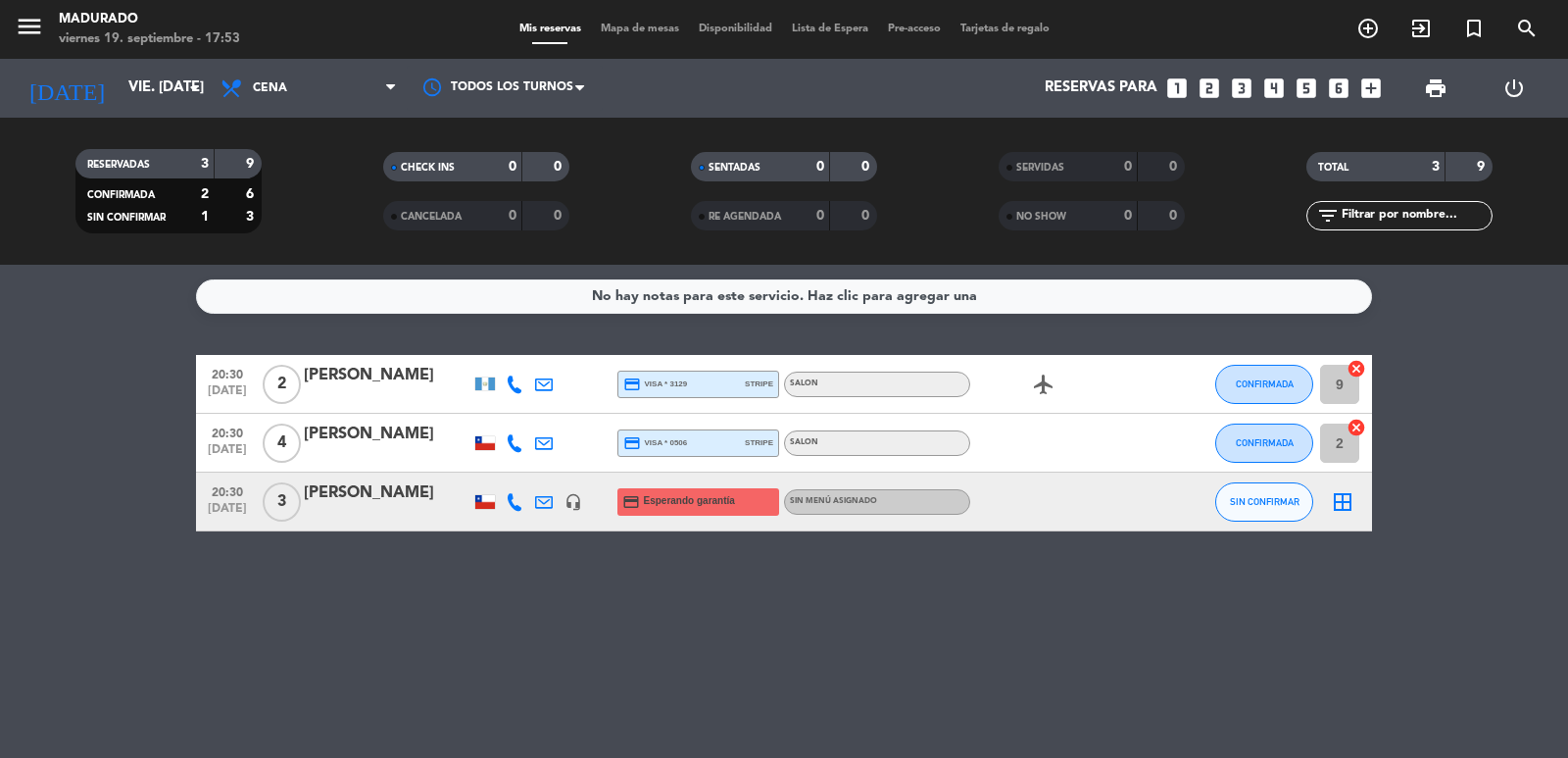
click at [1342, 505] on icon "border_all" at bounding box center [1343, 502] width 24 height 24
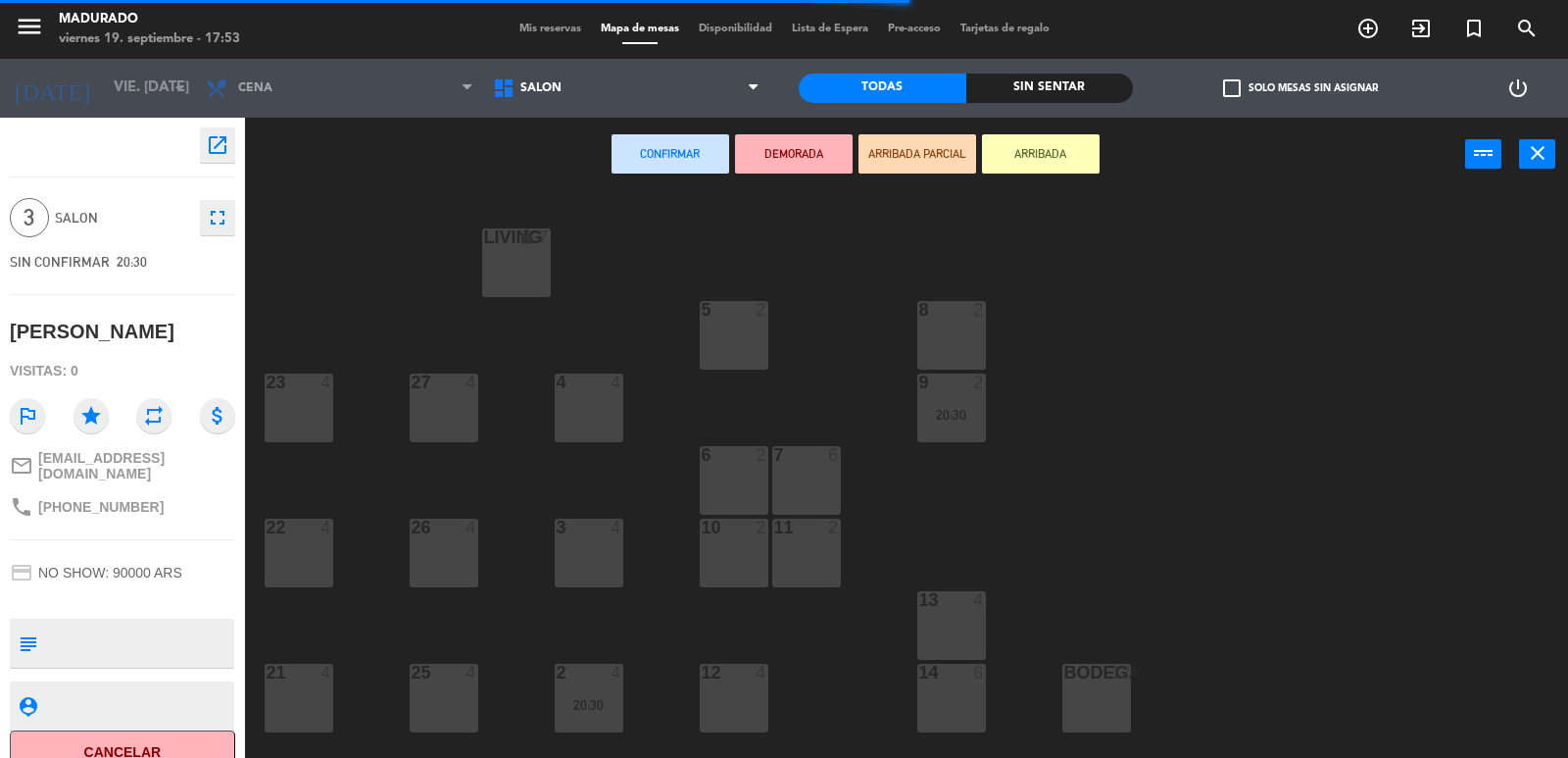
click at [585, 403] on div "4 4" at bounding box center [588, 407] width 68 height 68
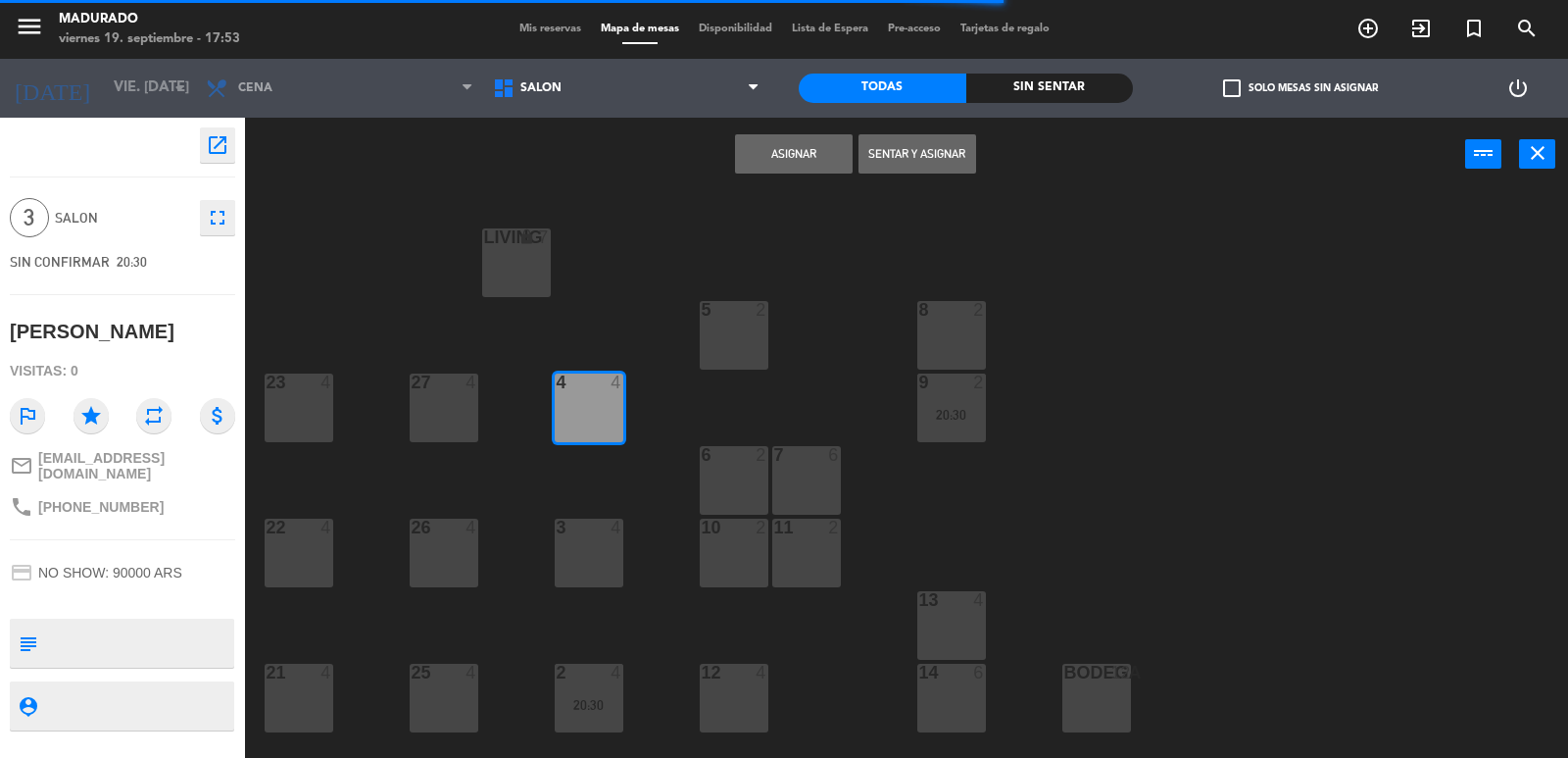
click at [619, 530] on div "4" at bounding box center [617, 528] width 12 height 18
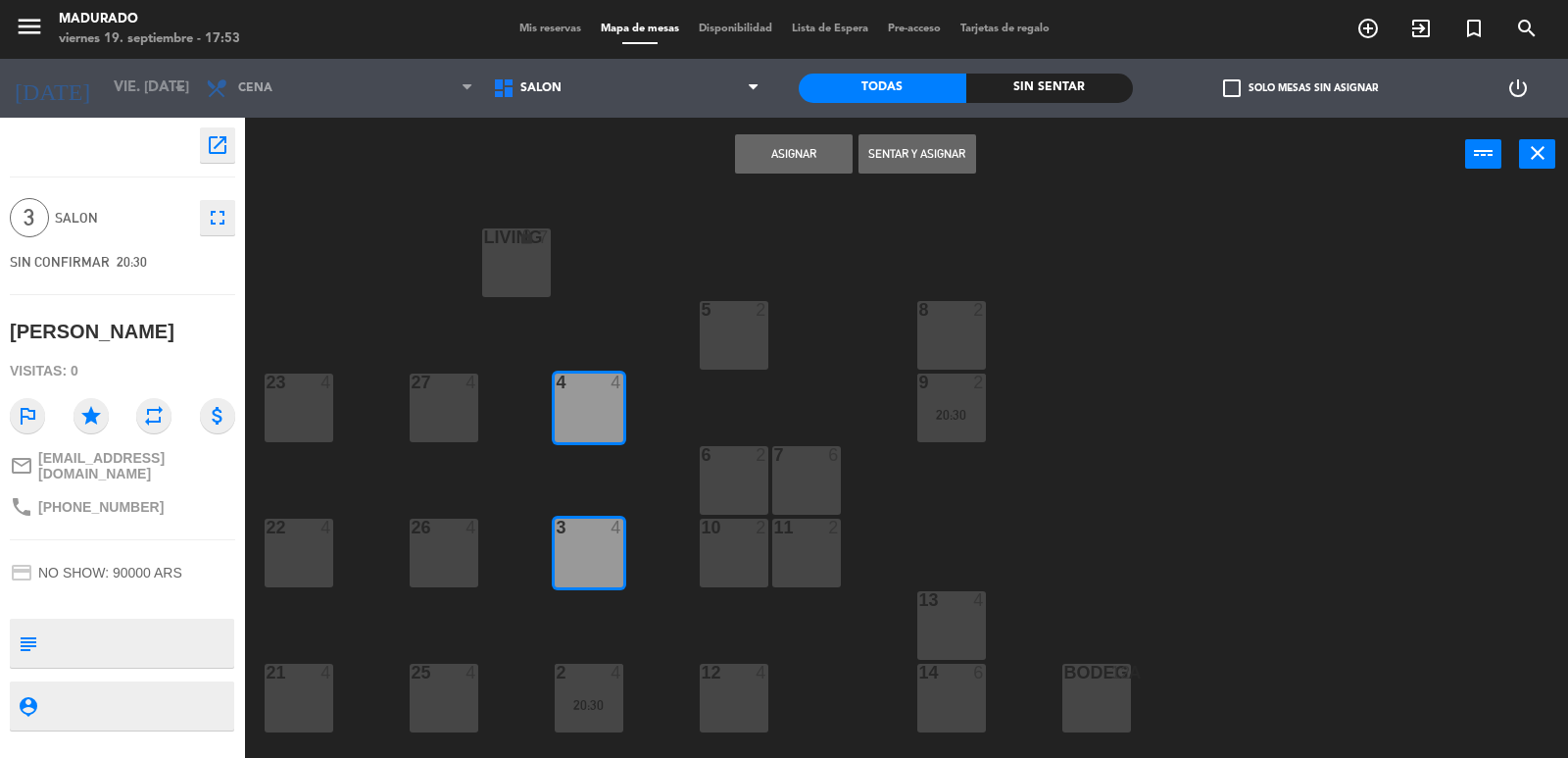
drag, startPoint x: 613, startPoint y: 383, endPoint x: 731, endPoint y: 319, distance: 134.2
click at [613, 387] on div "4" at bounding box center [617, 382] width 12 height 18
click at [841, 144] on button "Asignar" at bounding box center [793, 154] width 118 height 40
